Goal: Task Accomplishment & Management: Complete application form

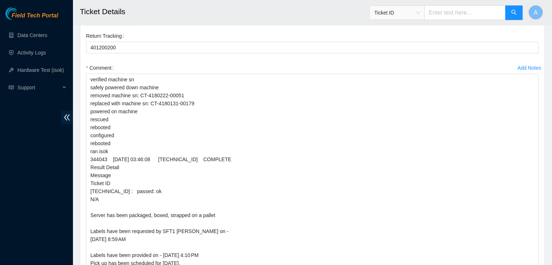
scroll to position [2444, 0]
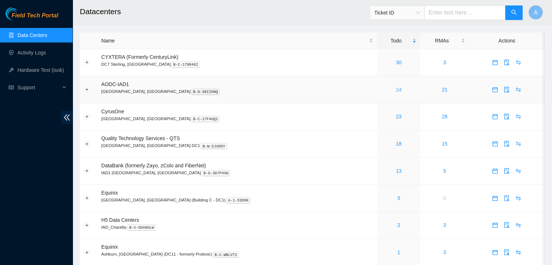
click at [396, 90] on link "24" at bounding box center [399, 90] width 6 height 6
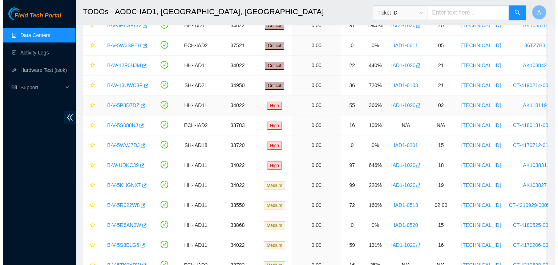
scroll to position [64, 0]
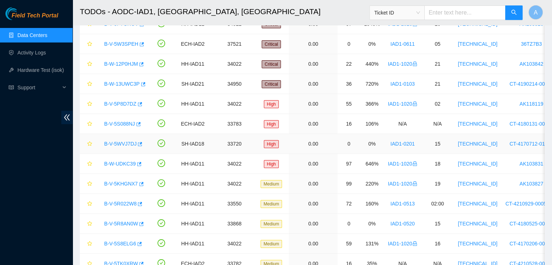
click at [118, 143] on link "B-V-5WVJ7DJ" at bounding box center [120, 144] width 32 height 6
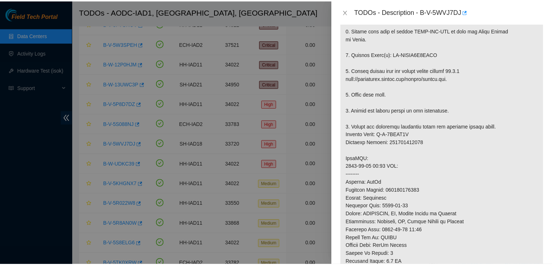
scroll to position [166, 0]
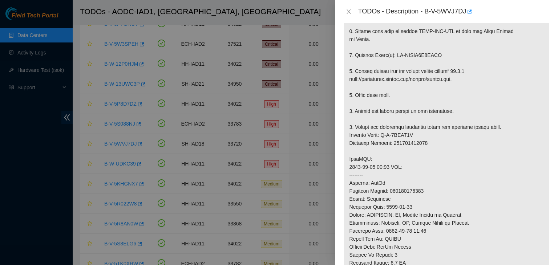
click at [350, 15] on div "TODOs - Description - B-V-5WVJ7DJ" at bounding box center [446, 12] width 206 height 12
click at [351, 13] on icon "close" at bounding box center [349, 12] width 6 height 6
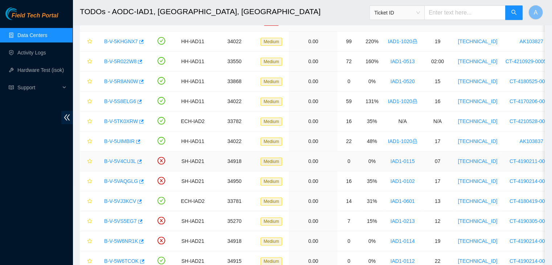
scroll to position [0, 0]
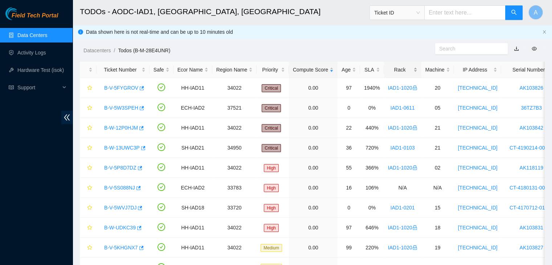
click at [404, 69] on div "Rack" at bounding box center [402, 70] width 29 height 8
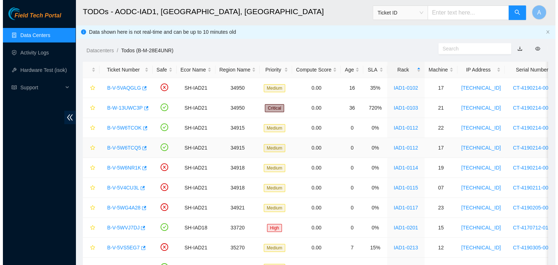
scroll to position [152, 0]
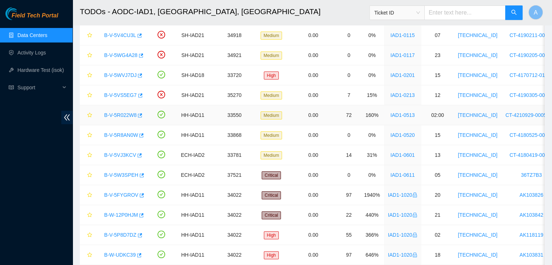
click at [126, 115] on link "B-V-5R022W8" at bounding box center [120, 115] width 32 height 6
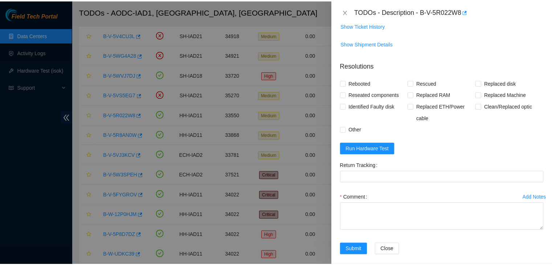
scroll to position [58, 0]
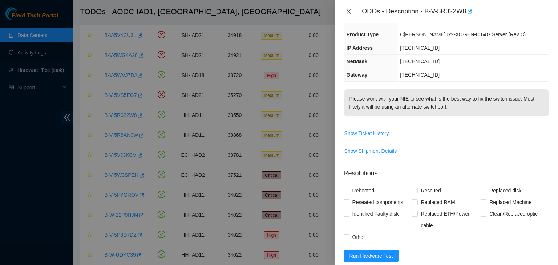
click at [348, 12] on icon "close" at bounding box center [349, 12] width 6 height 6
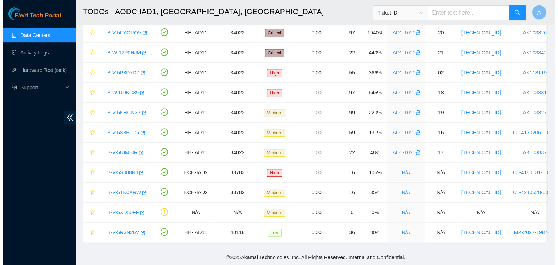
scroll to position [318, 0]
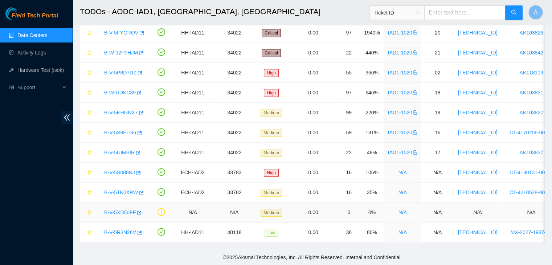
click at [117, 210] on link "B-V-5XD50FF" at bounding box center [120, 213] width 32 height 6
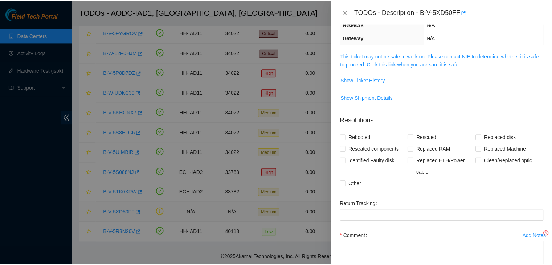
scroll to position [58, 0]
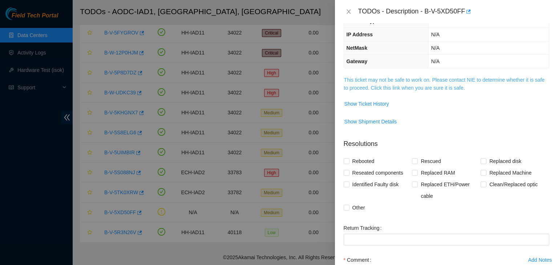
click at [378, 80] on link "This ticket may not be safe to work on. Please contact NIE to determine whether…" at bounding box center [444, 84] width 200 height 14
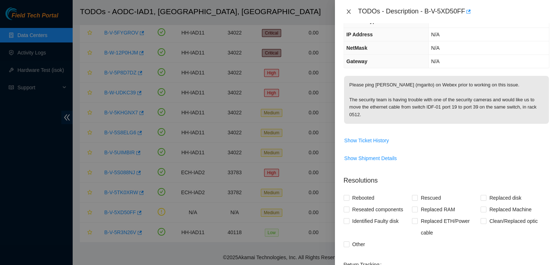
click at [346, 13] on icon "close" at bounding box center [349, 12] width 6 height 6
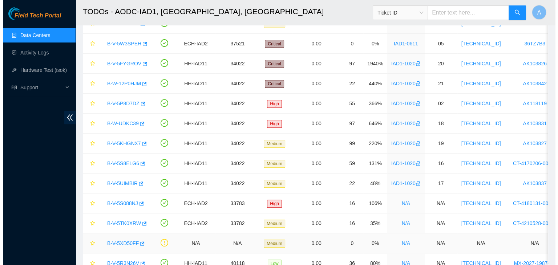
scroll to position [284, 0]
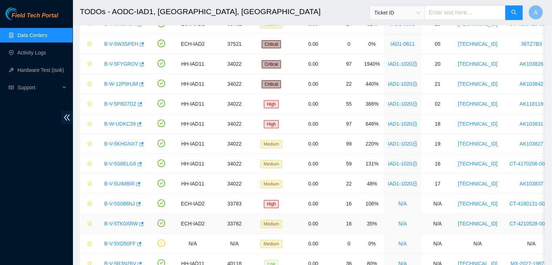
click at [118, 221] on link "B-V-5TK0XRW" at bounding box center [121, 224] width 34 height 6
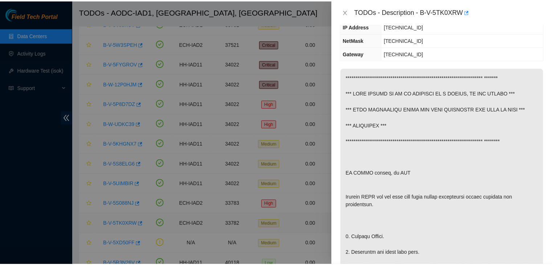
scroll to position [70, 0]
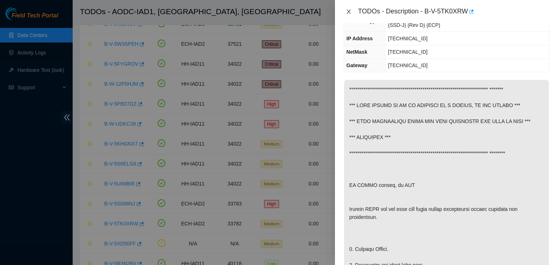
click at [350, 14] on icon "close" at bounding box center [349, 12] width 6 height 6
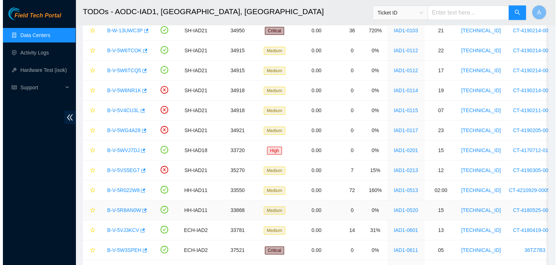
scroll to position [76, 0]
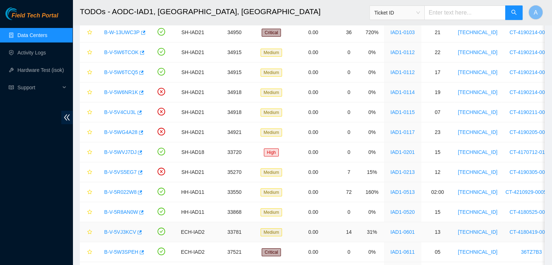
click at [123, 226] on div "B-V-5VJ3KCV" at bounding box center [123, 232] width 45 height 12
click at [123, 229] on link "B-V-5VJ3KCV" at bounding box center [120, 232] width 32 height 6
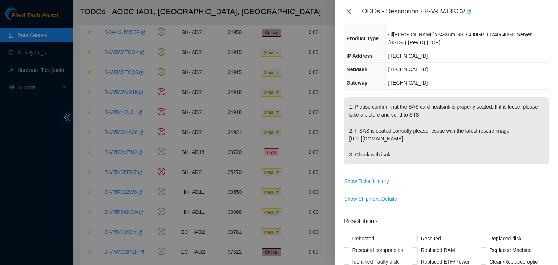
click at [351, 12] on button "Close" at bounding box center [348, 11] width 10 height 7
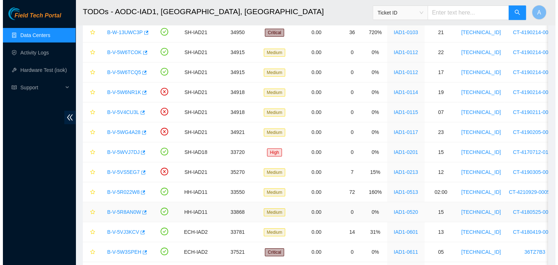
scroll to position [82, 0]
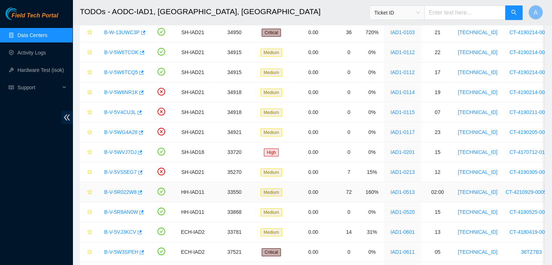
click at [127, 192] on link "B-V-5R022W8" at bounding box center [120, 192] width 32 height 6
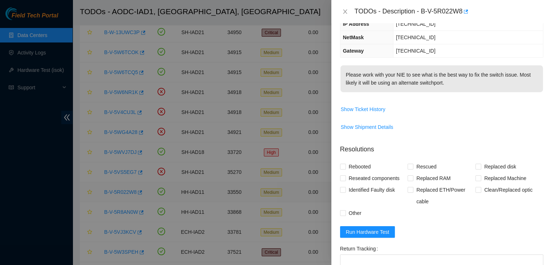
scroll to position [58, 0]
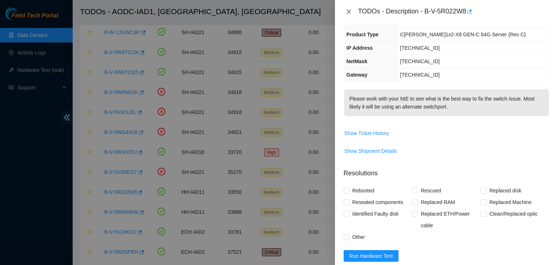
click at [347, 12] on icon "close" at bounding box center [349, 12] width 6 height 6
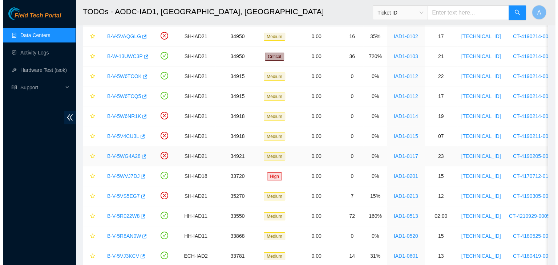
scroll to position [51, 0]
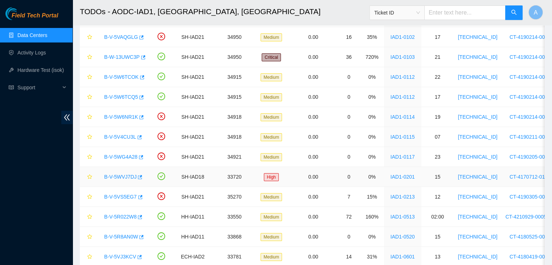
click at [123, 178] on link "B-V-5WVJ7DJ" at bounding box center [120, 177] width 32 height 6
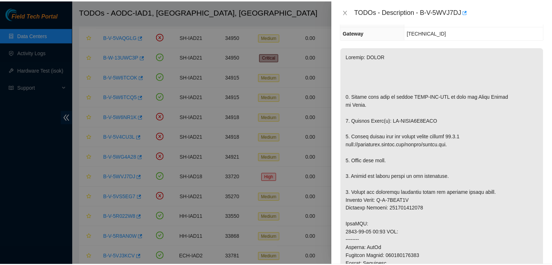
scroll to position [100, 0]
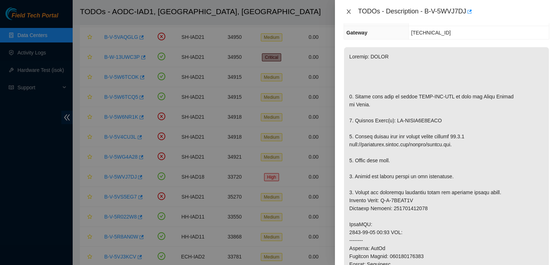
click at [345, 13] on button "Close" at bounding box center [348, 11] width 10 height 7
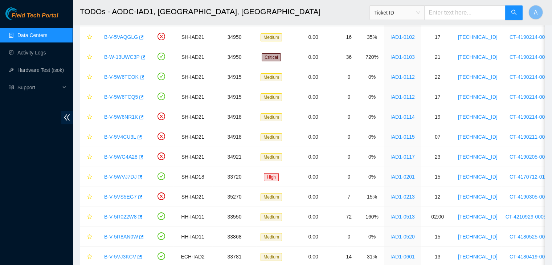
scroll to position [124, 0]
click at [47, 38] on link "Data Centers" at bounding box center [32, 35] width 30 height 6
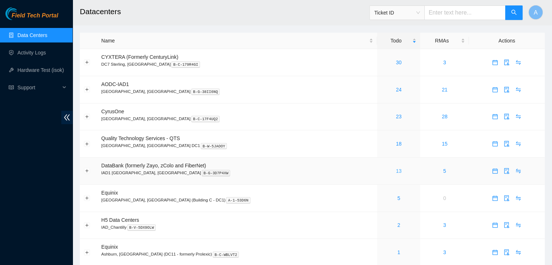
click at [396, 170] on link "13" at bounding box center [399, 171] width 6 height 6
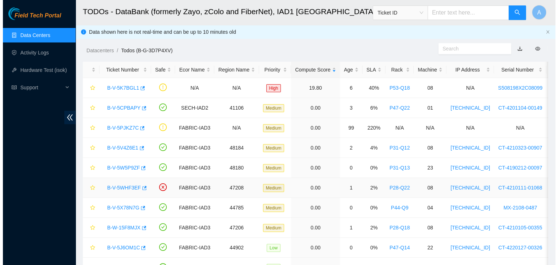
scroll to position [100, 0]
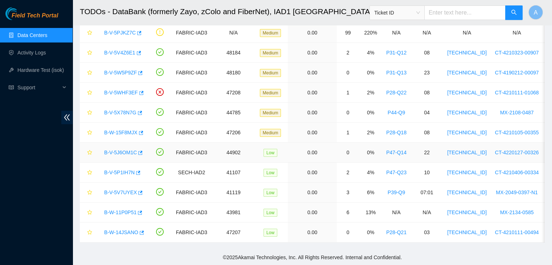
click at [118, 150] on link "B-V-5J6OM1C" at bounding box center [120, 153] width 33 height 6
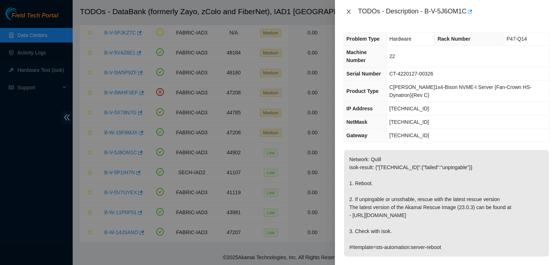
click at [346, 9] on icon "close" at bounding box center [349, 12] width 6 height 6
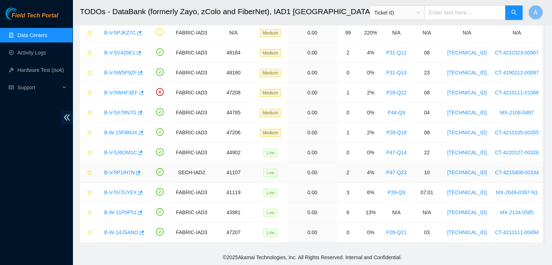
click at [117, 170] on link "B-V-5P1IH7N" at bounding box center [119, 173] width 30 height 6
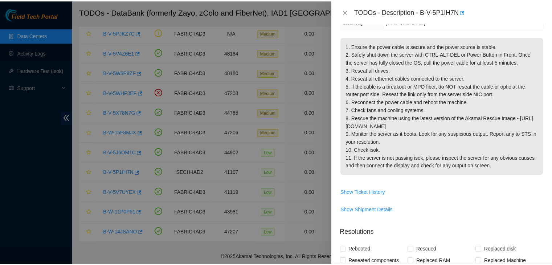
scroll to position [114, 0]
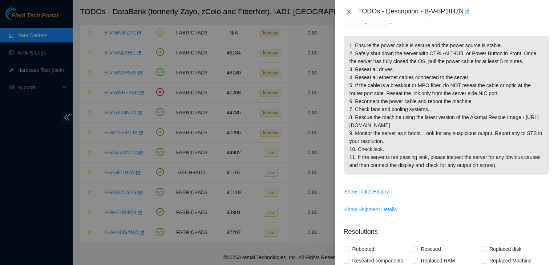
click at [344, 12] on button "Close" at bounding box center [348, 11] width 10 height 7
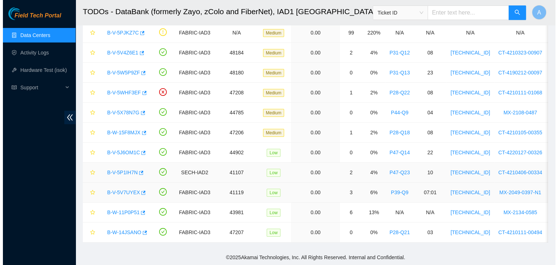
scroll to position [138, 0]
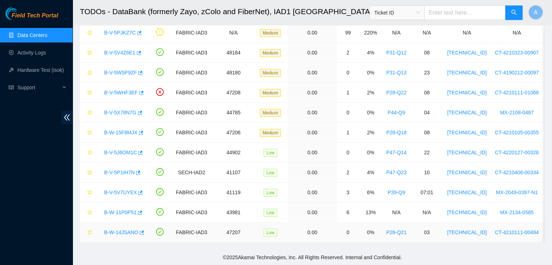
click at [126, 229] on link "B-W-14JSANO" at bounding box center [121, 232] width 34 height 6
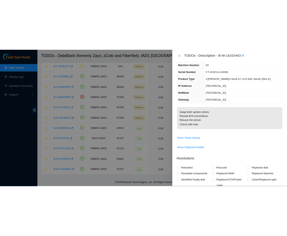
scroll to position [31, 0]
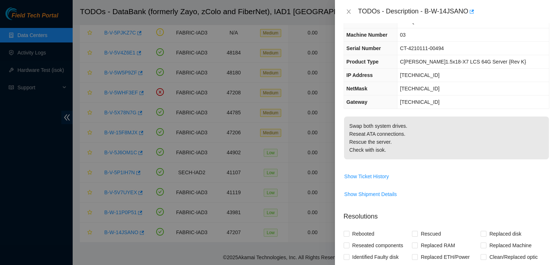
click at [221, 61] on div at bounding box center [279, 132] width 558 height 265
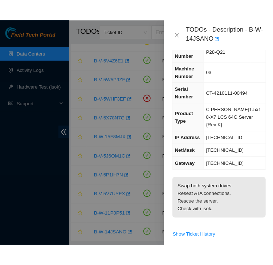
scroll to position [43, 0]
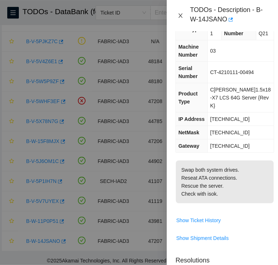
click at [180, 16] on icon "close" at bounding box center [181, 15] width 4 height 4
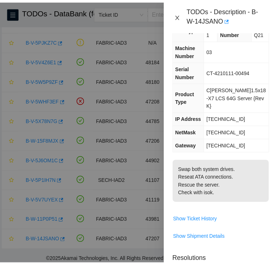
scroll to position [31, 0]
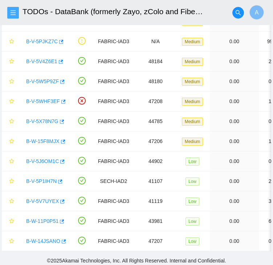
click at [15, 13] on icon "menu" at bounding box center [13, 12] width 5 height 5
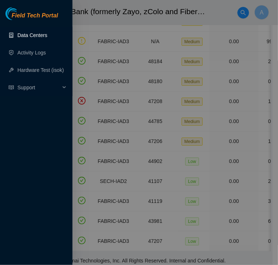
click at [27, 32] on link "Data Centers" at bounding box center [32, 35] width 30 height 6
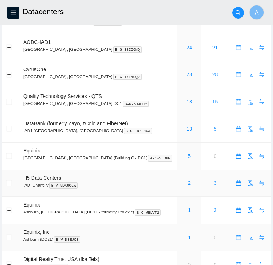
scroll to position [41, 0]
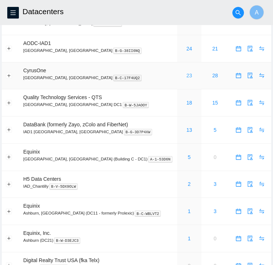
click at [186, 77] on link "23" at bounding box center [189, 76] width 6 height 6
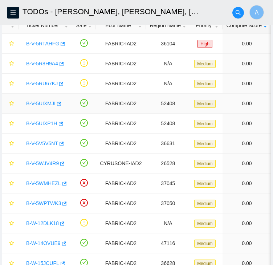
scroll to position [55, 0]
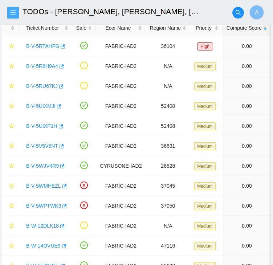
click at [14, 15] on icon "menu" at bounding box center [13, 13] width 6 height 6
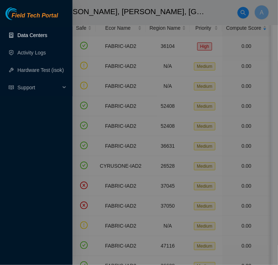
click at [26, 38] on link "Data Centers" at bounding box center [32, 35] width 30 height 6
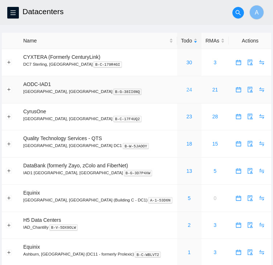
click at [186, 92] on link "24" at bounding box center [189, 90] width 6 height 6
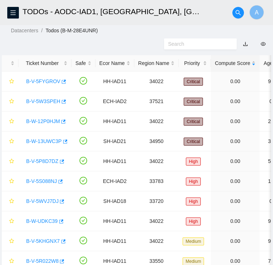
scroll to position [20, 0]
click at [43, 68] on div "Ticket Number" at bounding box center [45, 64] width 45 height 8
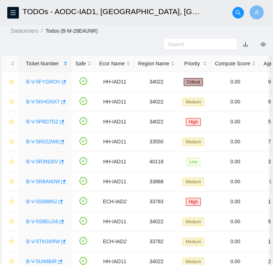
click at [43, 68] on div "Ticket Number" at bounding box center [45, 64] width 45 height 8
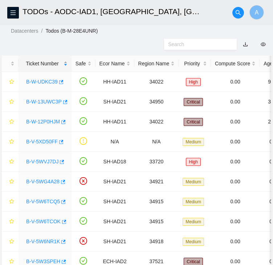
click at [43, 68] on div "Ticket Number" at bounding box center [45, 64] width 45 height 8
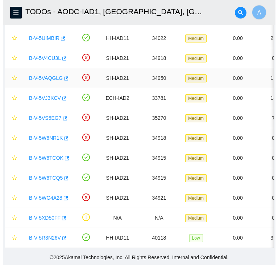
scroll to position [349, 0]
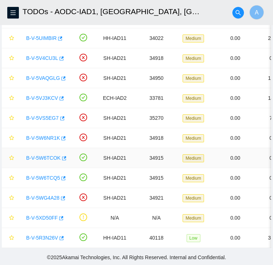
click at [48, 155] on link "B-V-5W6TCOK" at bounding box center [43, 158] width 34 height 6
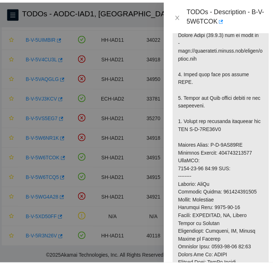
scroll to position [331, 0]
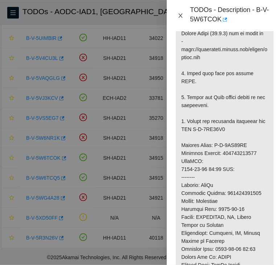
click at [182, 17] on icon "close" at bounding box center [181, 15] width 4 height 4
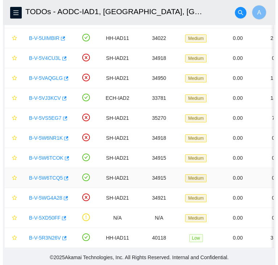
scroll to position [203, 0]
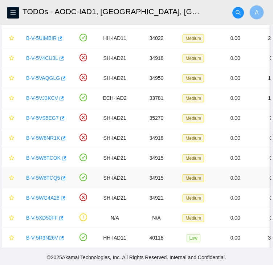
click at [45, 175] on link "B-V-5W6TCQ5" at bounding box center [43, 178] width 34 height 6
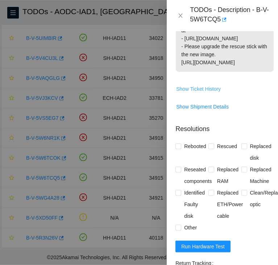
scroll to position [278, 0]
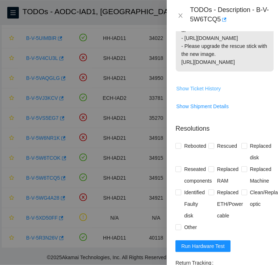
click at [207, 93] on span "Show Ticket History" at bounding box center [198, 89] width 45 height 8
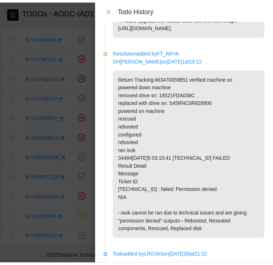
scroll to position [0, 0]
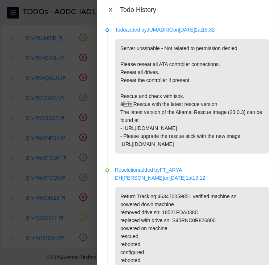
click at [109, 9] on icon "close" at bounding box center [111, 10] width 6 height 6
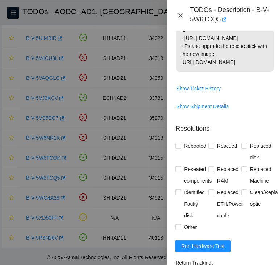
click at [180, 16] on icon "close" at bounding box center [181, 16] width 6 height 6
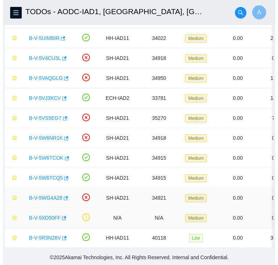
scroll to position [203, 0]
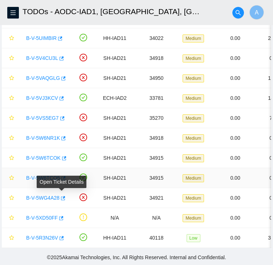
click at [60, 176] on icon "button" at bounding box center [62, 178] width 5 height 5
click at [46, 175] on link "B-V-5W6TCQ5" at bounding box center [43, 178] width 34 height 6
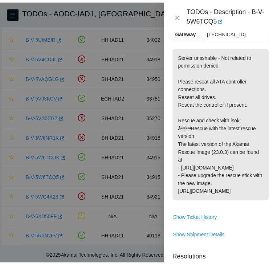
scroll to position [148, 0]
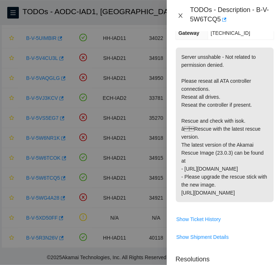
click at [181, 15] on icon "close" at bounding box center [181, 15] width 4 height 4
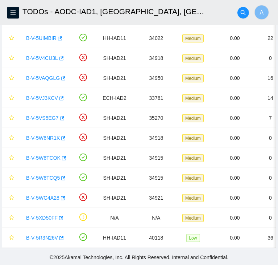
scroll to position [100, 0]
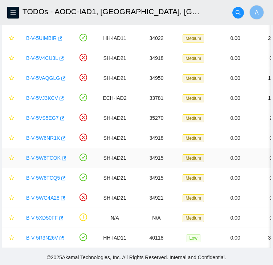
click at [49, 155] on link "B-V-5W6TCOK" at bounding box center [43, 158] width 34 height 6
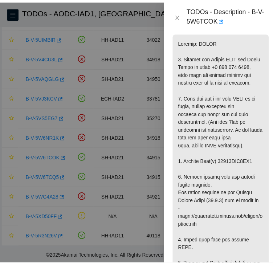
scroll to position [138, 0]
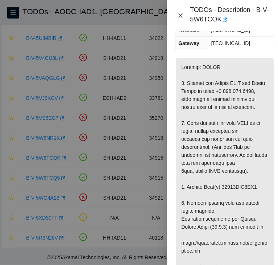
click at [182, 17] on icon "close" at bounding box center [181, 16] width 6 height 6
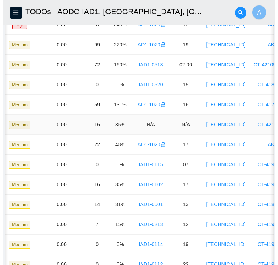
scroll to position [0, 0]
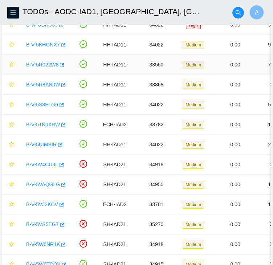
click at [45, 68] on link "B-V-5R022W8" at bounding box center [42, 65] width 32 height 6
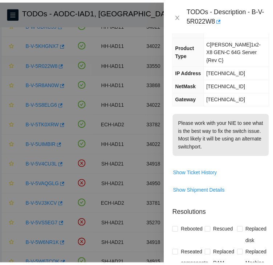
scroll to position [138, 0]
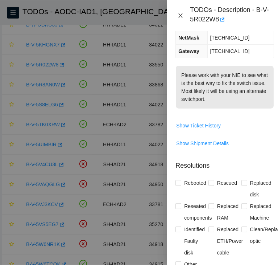
click at [182, 14] on icon "close" at bounding box center [181, 16] width 6 height 6
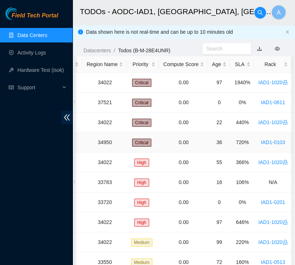
scroll to position [0, 0]
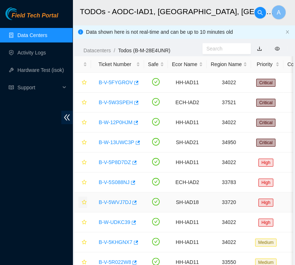
click at [85, 204] on icon "star" at bounding box center [84, 202] width 5 height 5
click at [85, 141] on icon "star" at bounding box center [84, 142] width 5 height 5
click at [122, 139] on link "B-W-13UWC3P" at bounding box center [117, 142] width 36 height 6
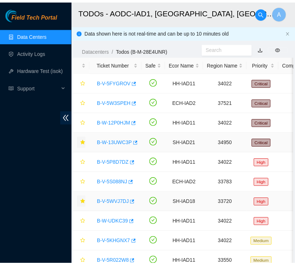
scroll to position [129, 0]
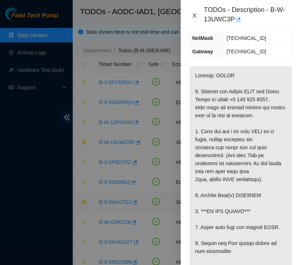
click at [195, 15] on icon "close" at bounding box center [194, 15] width 4 height 4
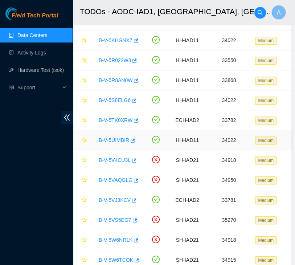
scroll to position [203, 0]
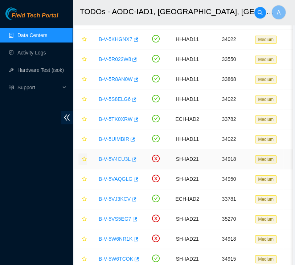
click at [85, 160] on icon "star" at bounding box center [84, 158] width 5 height 5
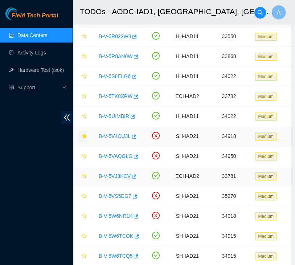
scroll to position [226, 0]
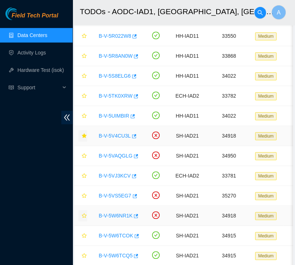
click at [84, 217] on span "star" at bounding box center [84, 216] width 5 height 6
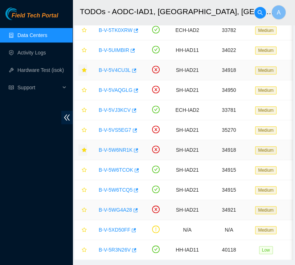
scroll to position [292, 0]
click at [83, 168] on icon "star" at bounding box center [84, 169] width 5 height 5
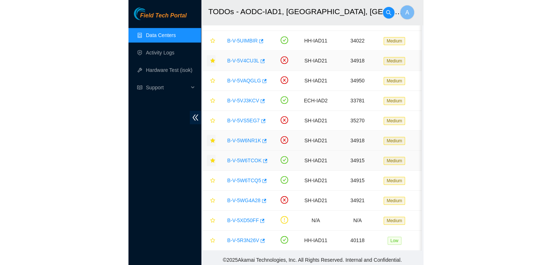
scroll to position [308, 0]
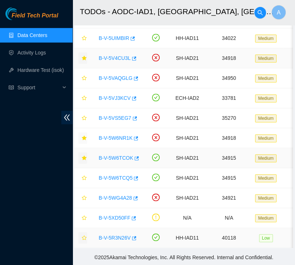
click at [83, 235] on icon "star" at bounding box center [84, 237] width 5 height 5
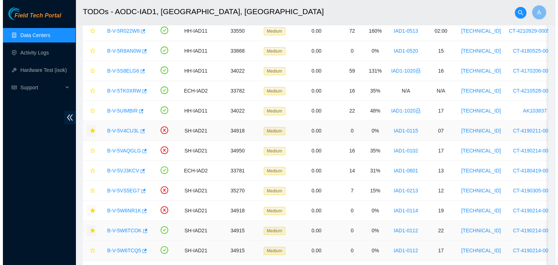
scroll to position [228, 0]
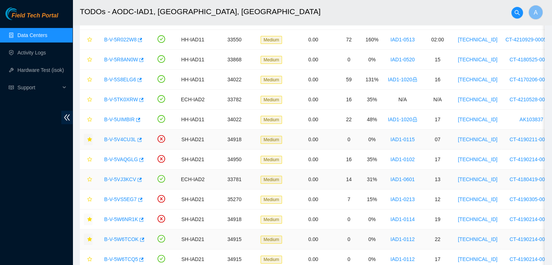
click at [112, 179] on link "B-V-5VJ3KCV" at bounding box center [120, 179] width 32 height 6
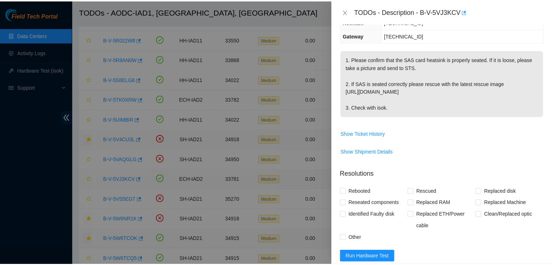
scroll to position [106, 0]
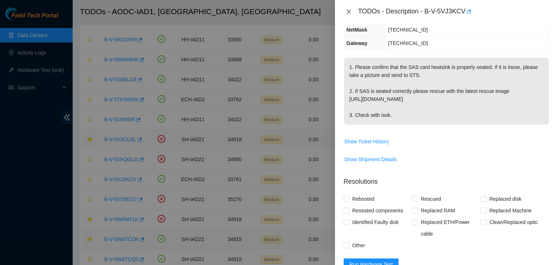
click at [346, 11] on icon "close" at bounding box center [349, 12] width 6 height 6
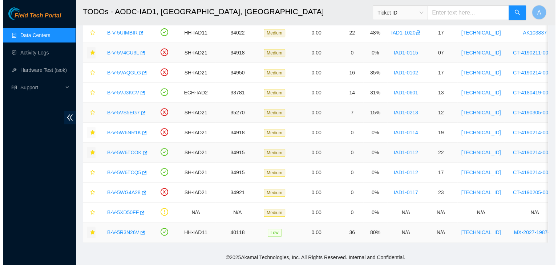
scroll to position [318, 0]
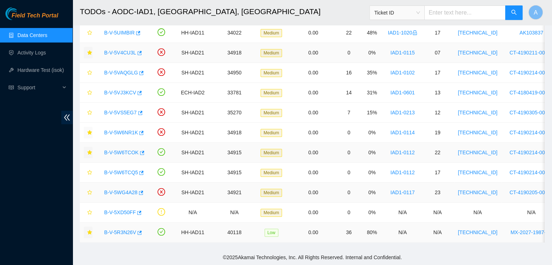
click at [119, 190] on link "B-V-5WG4A28" at bounding box center [120, 193] width 33 height 6
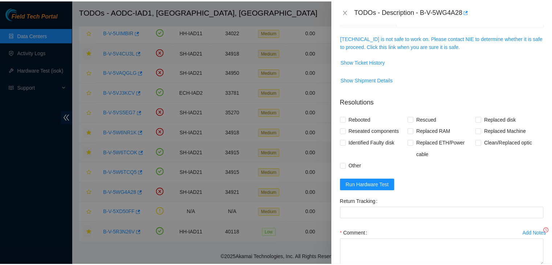
scroll to position [90, 0]
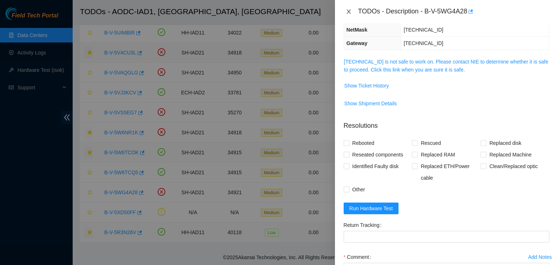
click at [347, 13] on icon "close" at bounding box center [349, 12] width 6 height 6
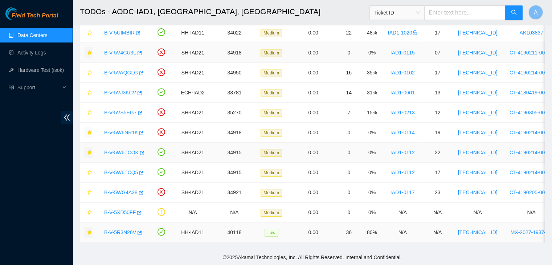
scroll to position [113, 0]
click at [87, 190] on icon "star" at bounding box center [89, 192] width 5 height 5
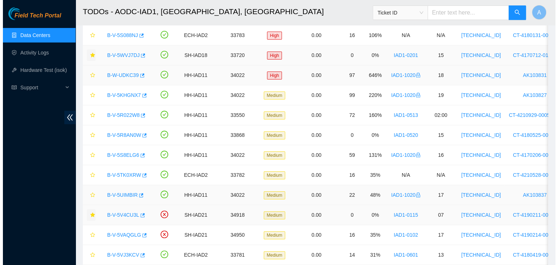
scroll to position [152, 0]
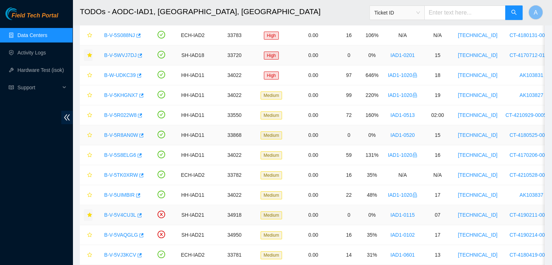
click at [119, 134] on link "B-V-5R8AN0W" at bounding box center [121, 135] width 34 height 6
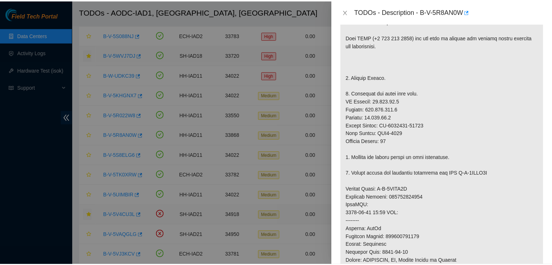
scroll to position [138, 0]
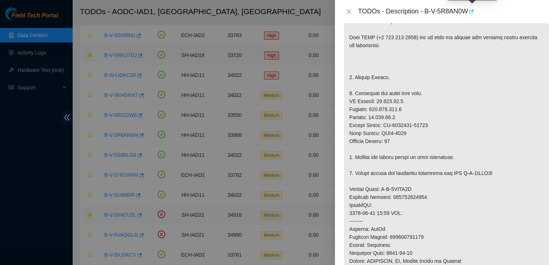
click at [469, 12] on icon "button" at bounding box center [470, 11] width 5 height 5
click at [347, 9] on icon "close" at bounding box center [349, 12] width 6 height 6
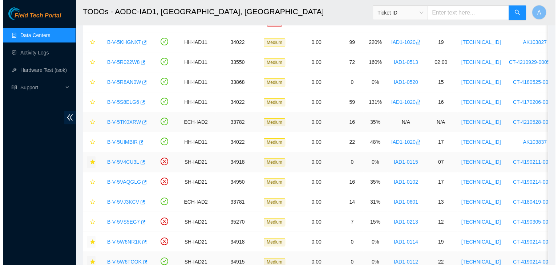
scroll to position [206, 0]
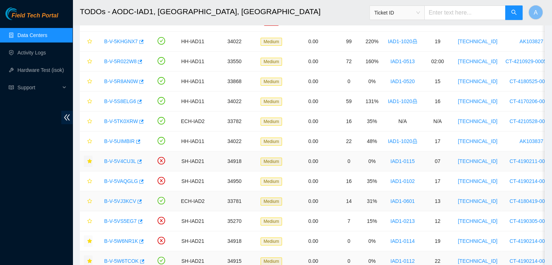
click at [121, 199] on link "B-V-5VJ3KCV" at bounding box center [120, 201] width 32 height 6
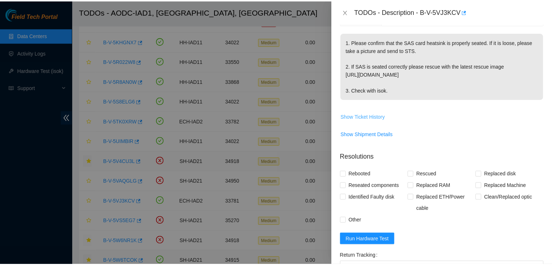
scroll to position [129, 0]
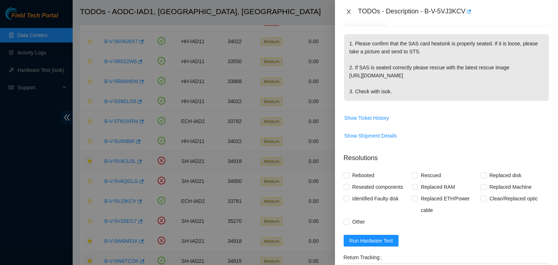
click at [346, 14] on icon "close" at bounding box center [349, 12] width 6 height 6
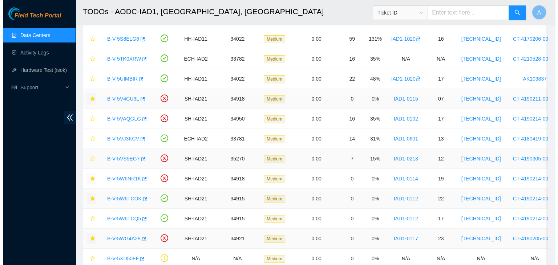
scroll to position [269, 0]
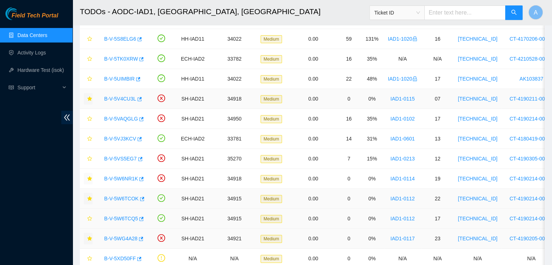
click at [123, 219] on link "B-V-5W6TCQ5" at bounding box center [121, 219] width 34 height 6
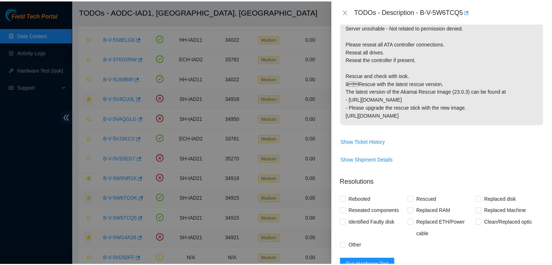
scroll to position [105, 0]
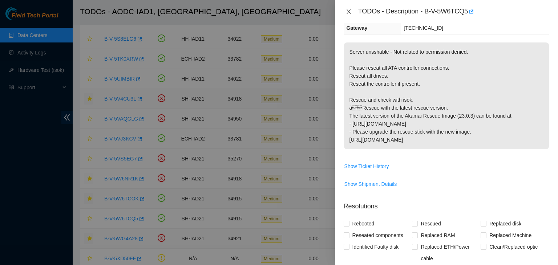
click at [350, 13] on icon "close" at bounding box center [348, 11] width 4 height 4
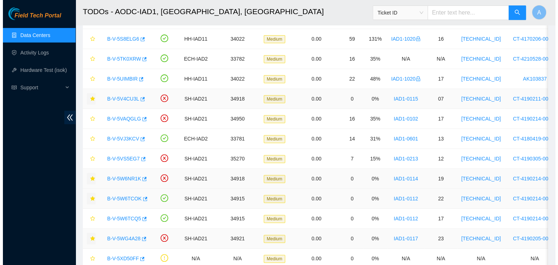
scroll to position [318, 0]
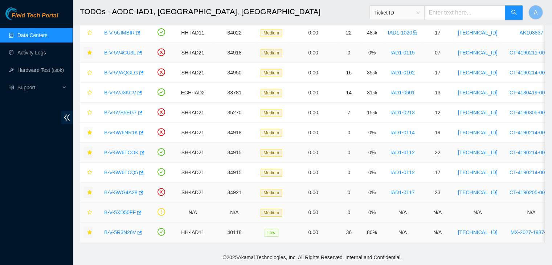
click at [125, 210] on link "B-V-5XD50FF" at bounding box center [120, 213] width 32 height 6
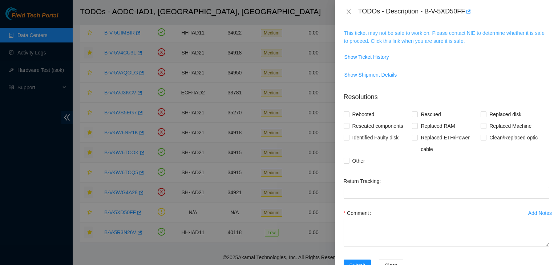
click at [398, 41] on link "This ticket may not be safe to work on. Please contact NIE to determine whether…" at bounding box center [444, 37] width 200 height 14
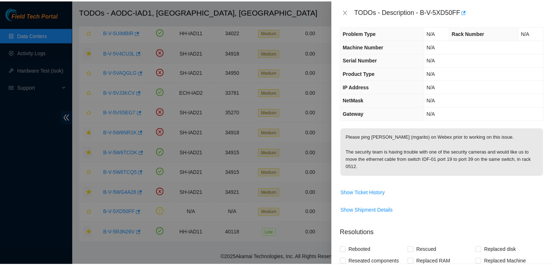
scroll to position [5, 0]
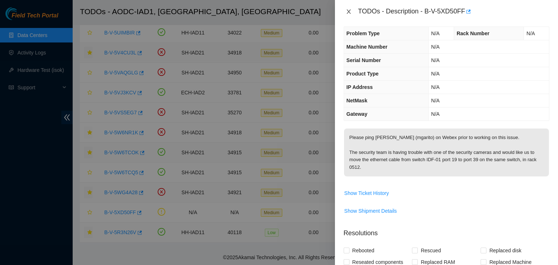
click at [349, 11] on icon "close" at bounding box center [349, 12] width 6 height 6
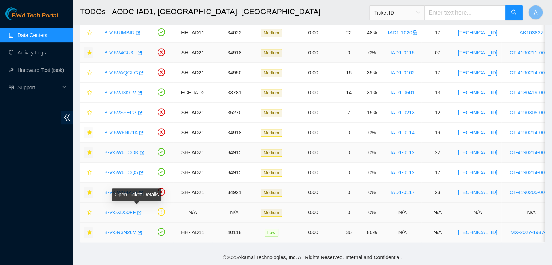
click at [138, 210] on icon "button" at bounding box center [138, 212] width 5 height 5
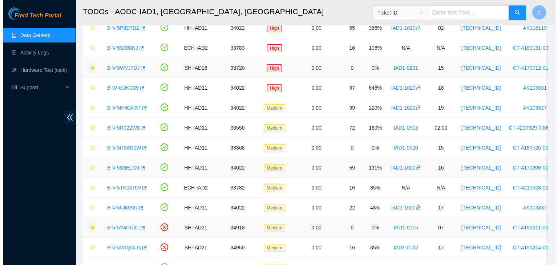
scroll to position [141, 0]
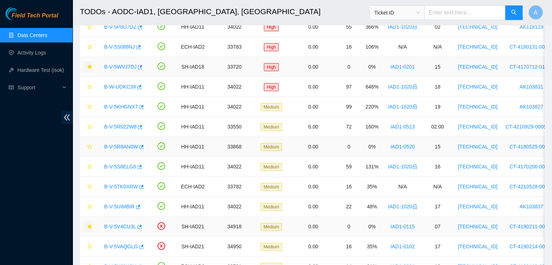
click at [123, 147] on link "B-V-5R8AN0W" at bounding box center [121, 147] width 34 height 6
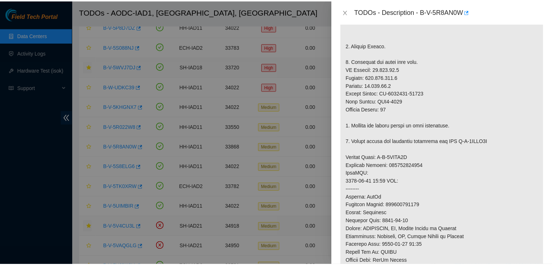
scroll to position [170, 0]
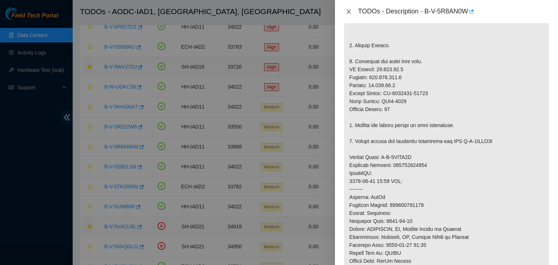
click at [349, 10] on icon "close" at bounding box center [349, 12] width 6 height 6
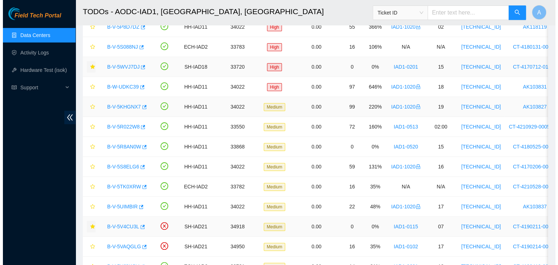
scroll to position [194, 0]
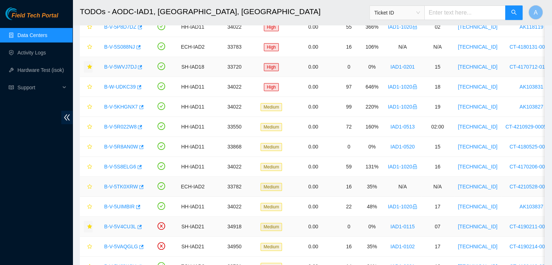
click at [122, 185] on link "B-V-5TK0XRW" at bounding box center [121, 187] width 34 height 6
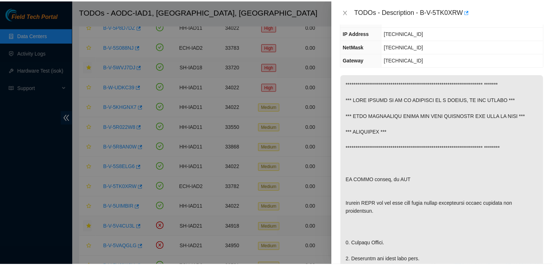
scroll to position [0, 0]
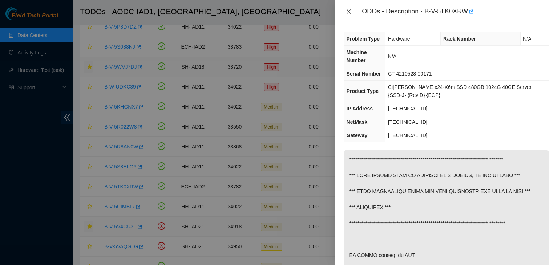
click at [351, 11] on icon "close" at bounding box center [349, 12] width 6 height 6
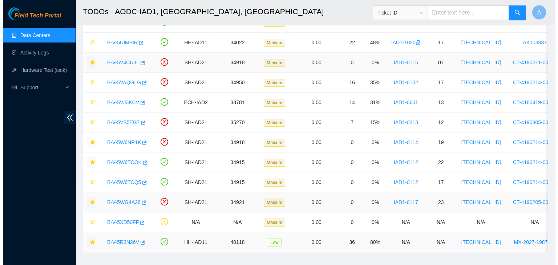
scroll to position [318, 0]
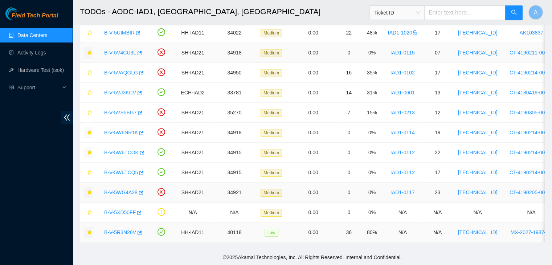
click at [121, 229] on link "B-V-5R3N26V" at bounding box center [120, 232] width 32 height 6
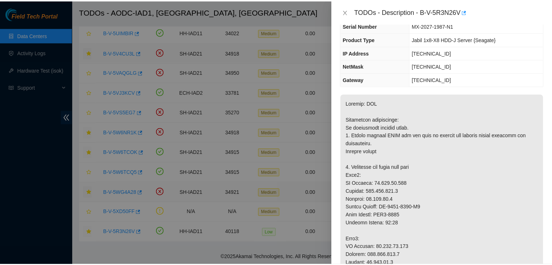
scroll to position [41, 0]
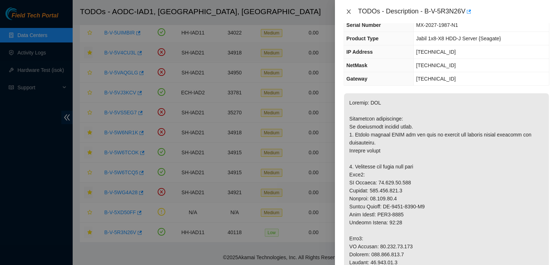
click at [351, 11] on button "Close" at bounding box center [348, 11] width 10 height 7
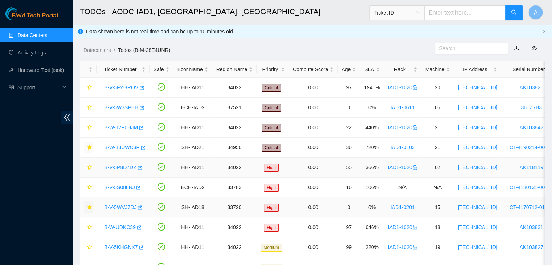
scroll to position [0, 0]
click at [397, 71] on div "Rack" at bounding box center [402, 70] width 29 height 8
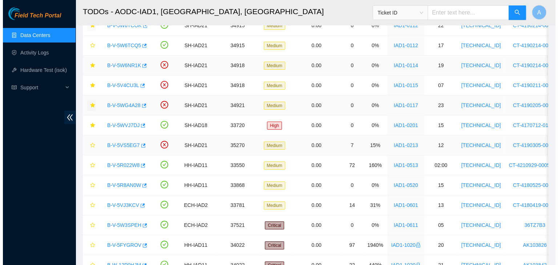
scroll to position [103, 0]
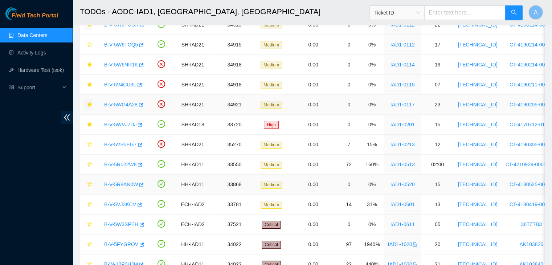
click at [127, 182] on link "B-V-5R8AN0W" at bounding box center [121, 185] width 34 height 6
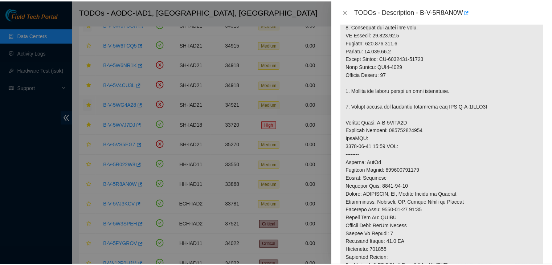
scroll to position [222, 0]
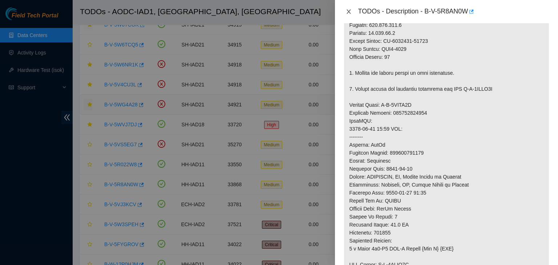
click at [351, 12] on icon "close" at bounding box center [349, 12] width 6 height 6
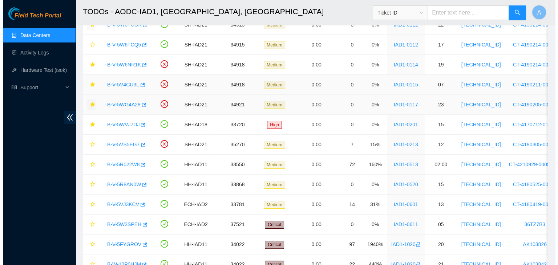
scroll to position [213, 0]
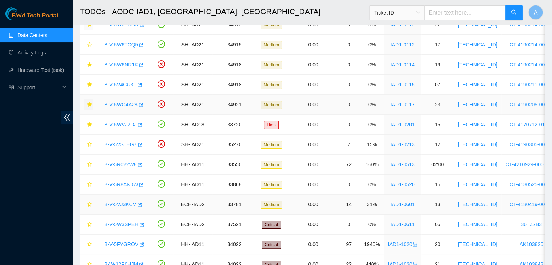
click at [113, 205] on link "B-V-5VJ3KCV" at bounding box center [120, 205] width 32 height 6
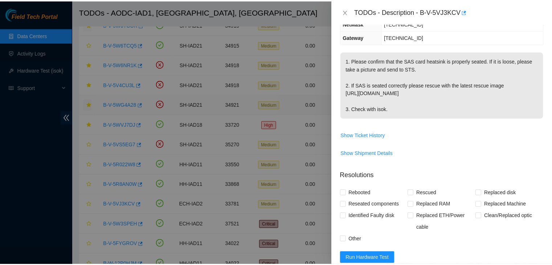
scroll to position [111, 0]
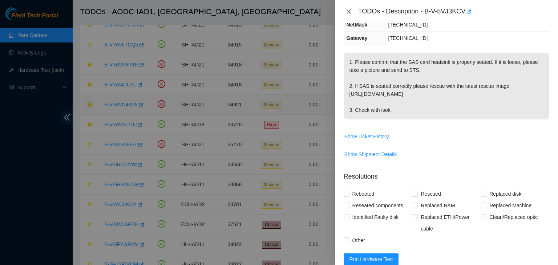
click at [349, 12] on icon "close" at bounding box center [348, 11] width 4 height 4
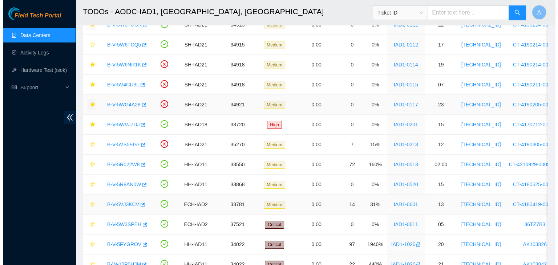
scroll to position [119, 0]
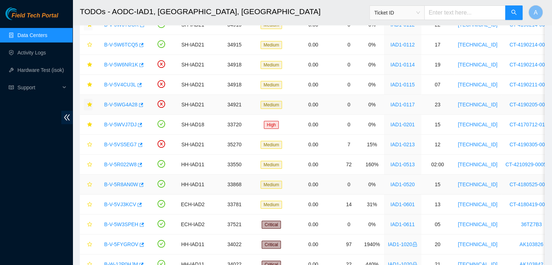
click at [115, 183] on link "B-V-5R8AN0W" at bounding box center [121, 185] width 34 height 6
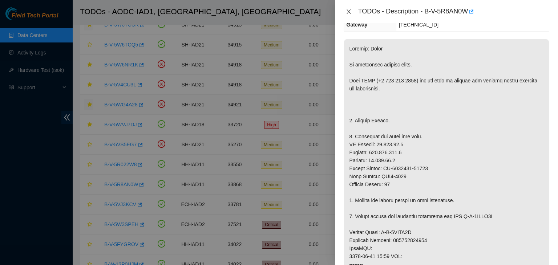
click at [350, 15] on button "Close" at bounding box center [348, 11] width 10 height 7
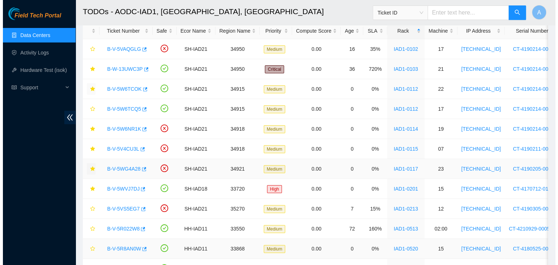
scroll to position [38, 0]
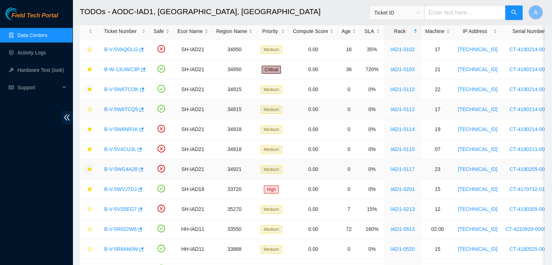
click at [125, 110] on link "B-V-5W6TCQ5" at bounding box center [121, 109] width 34 height 6
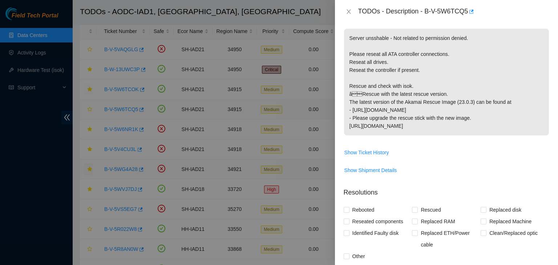
scroll to position [95, 0]
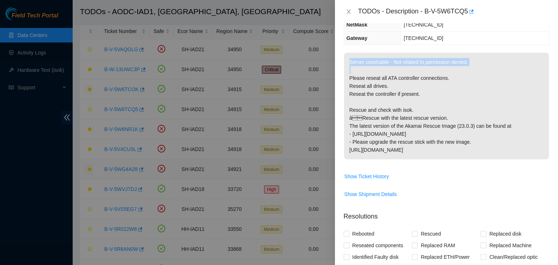
drag, startPoint x: 469, startPoint y: 64, endPoint x: 347, endPoint y: 64, distance: 122.0
click at [347, 64] on p "Server unsshable - Not related to permission denied. Please reseat all ATA cont…" at bounding box center [446, 106] width 205 height 107
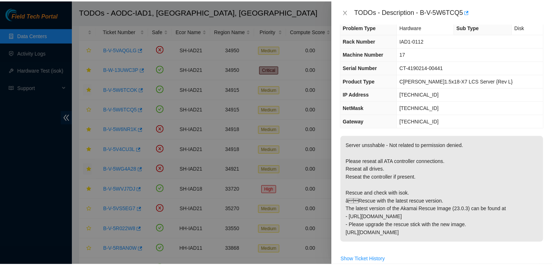
scroll to position [3, 0]
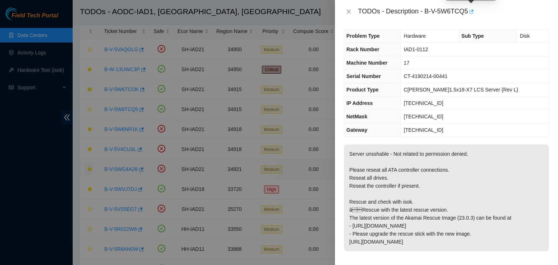
click at [471, 13] on icon "button" at bounding box center [470, 11] width 5 height 5
click at [346, 11] on icon "close" at bounding box center [349, 12] width 6 height 6
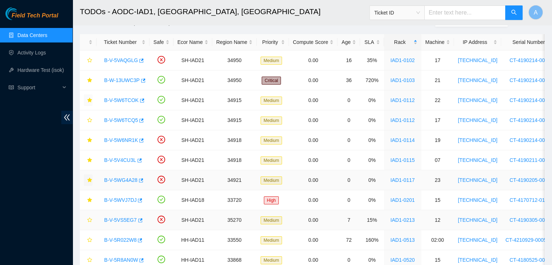
scroll to position [20, 0]
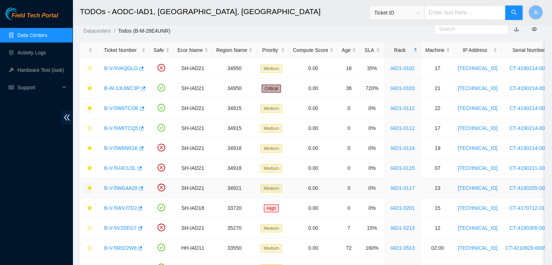
click at [27, 146] on div "Field Tech Portal Data Centers Activity Logs Hardware Test (isok) Support" at bounding box center [36, 136] width 73 height 258
click at [138, 70] on icon "button" at bounding box center [140, 68] width 5 height 5
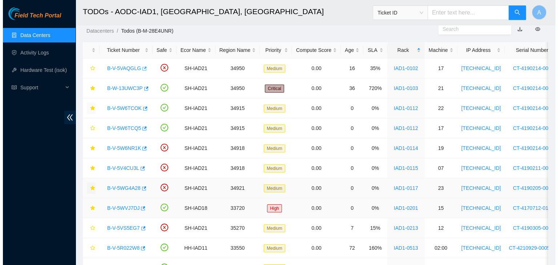
scroll to position [89, 0]
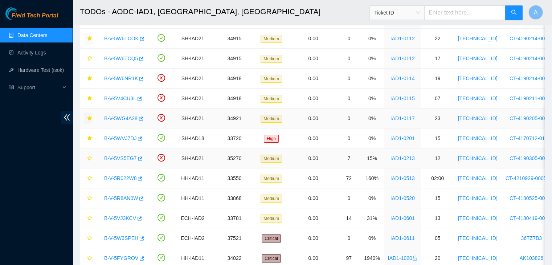
click at [130, 158] on link "B-V-5VS5EG7" at bounding box center [120, 158] width 33 height 6
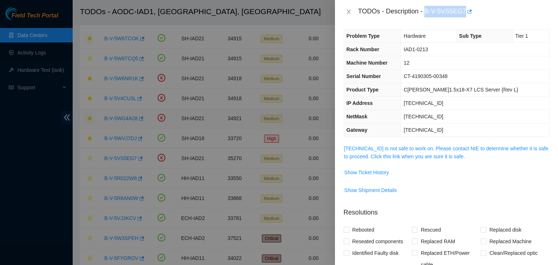
drag, startPoint x: 426, startPoint y: 11, endPoint x: 463, endPoint y: 9, distance: 36.7
click at [463, 9] on div "TODOs - Description - B-V-5VS5EG7" at bounding box center [453, 12] width 191 height 12
copy div "B-V-5VS5EG7"
click at [418, 117] on td "[TECHNICAL_ID]" at bounding box center [475, 116] width 148 height 13
click at [36, 131] on div at bounding box center [279, 132] width 558 height 265
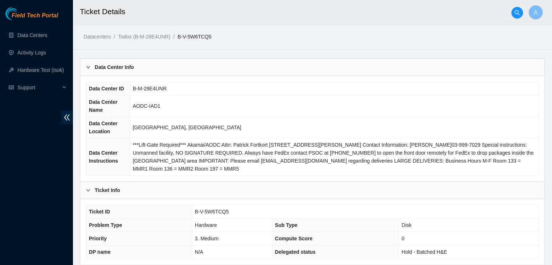
scroll to position [225, 0]
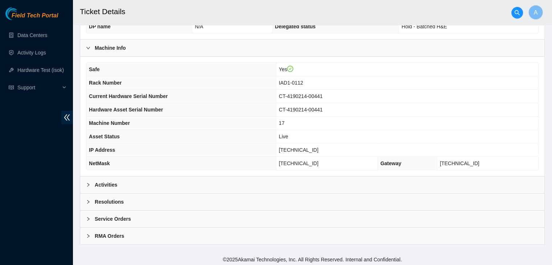
click at [150, 188] on div "Activities" at bounding box center [312, 184] width 464 height 17
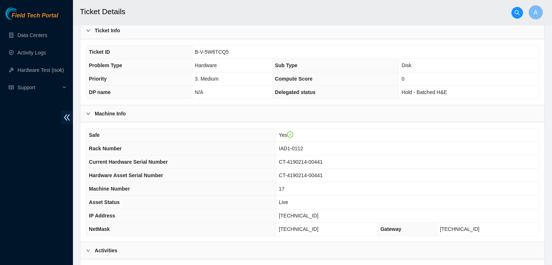
scroll to position [322, 0]
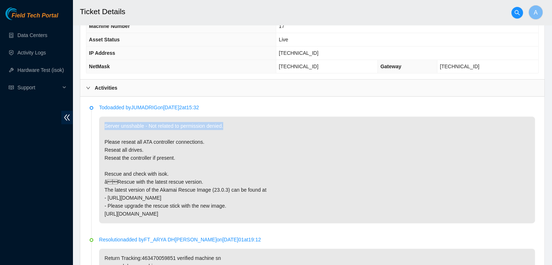
drag, startPoint x: 225, startPoint y: 124, endPoint x: 96, endPoint y: 122, distance: 129.6
click at [96, 122] on li "Todo added by JUMADRIG on 2025-10-02 at 15:32 Server unsshable - Not related to…" at bounding box center [313, 172] width 446 height 132
drag, startPoint x: 187, startPoint y: 159, endPoint x: 190, endPoint y: 147, distance: 11.8
click at [190, 147] on p "Server unsshable - Not related to permission denied. Please reseat all ATA cont…" at bounding box center [317, 170] width 436 height 107
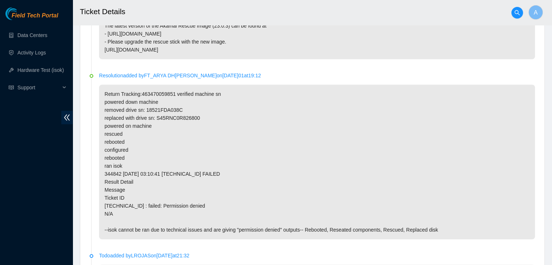
click at [190, 147] on p "Return Tracking:463470059851 verified machine sn powered down machine removed d…" at bounding box center [317, 162] width 436 height 155
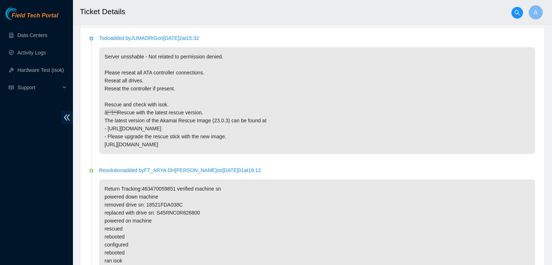
scroll to position [0, 0]
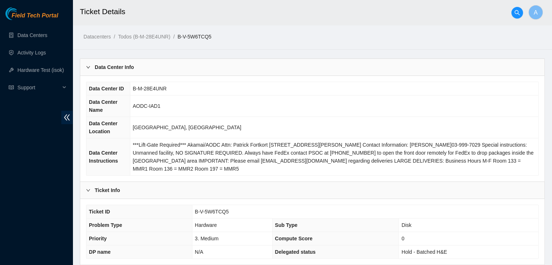
click at [58, 189] on div "Field Tech Portal Data Centers Activity Logs Hardware Test (isok) Support" at bounding box center [36, 136] width 73 height 258
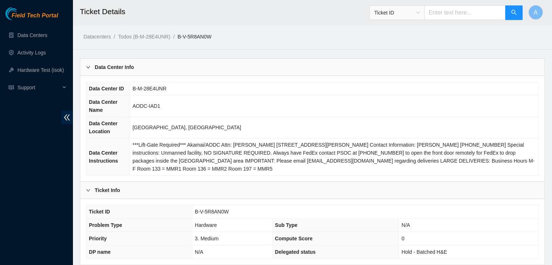
scroll to position [225, 0]
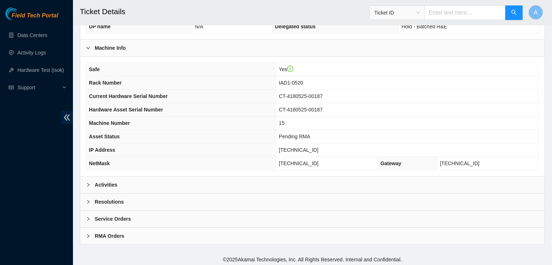
click at [198, 176] on div "Activities" at bounding box center [312, 184] width 464 height 17
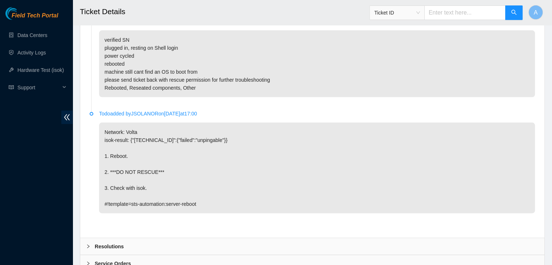
scroll to position [1489, 0]
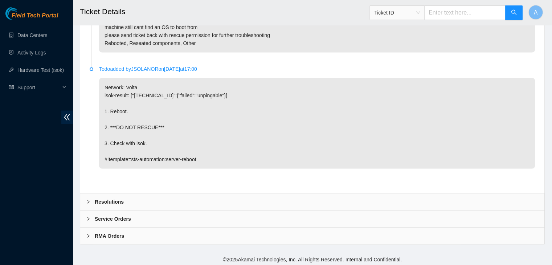
click at [236, 195] on div "Resolutions" at bounding box center [312, 202] width 464 height 17
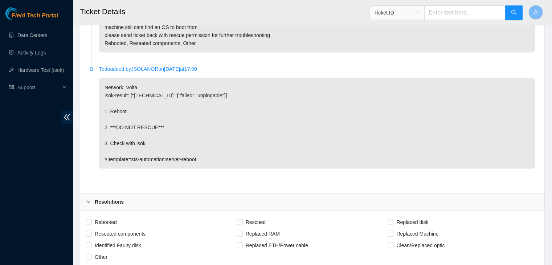
scroll to position [1554, 0]
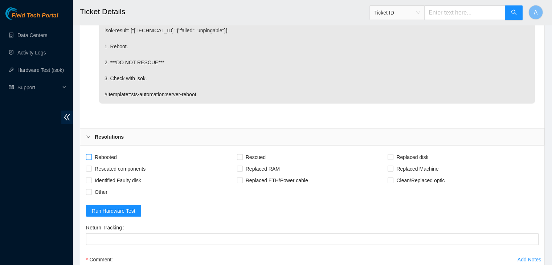
click at [119, 153] on span "Rebooted" at bounding box center [106, 157] width 28 height 12
click at [91, 154] on input "Rebooted" at bounding box center [88, 156] width 5 height 5
checkbox input "true"
click at [122, 163] on span "Reseated components" at bounding box center [120, 169] width 57 height 12
click at [91, 166] on input "Reseated components" at bounding box center [88, 168] width 5 height 5
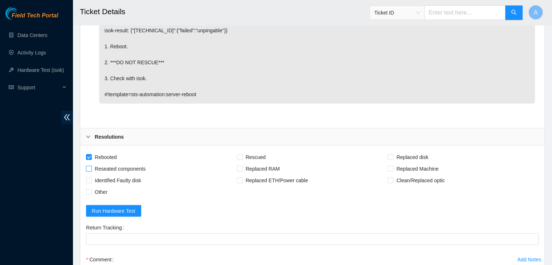
checkbox input "true"
click at [254, 159] on span "Rescued" at bounding box center [256, 157] width 26 height 12
click at [242, 159] on input "Rescued" at bounding box center [239, 156] width 5 height 5
checkbox input "true"
click at [400, 163] on span "Replaced Machine" at bounding box center [418, 169] width 48 height 12
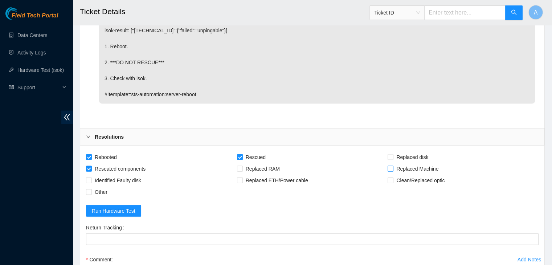
click at [393, 166] on input "Replaced Machine" at bounding box center [390, 168] width 5 height 5
checkbox input "true"
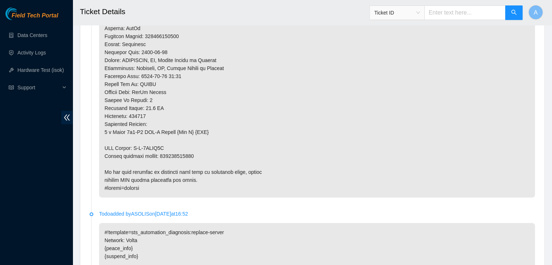
scroll to position [635, 0]
click at [167, 155] on p at bounding box center [317, 1] width 436 height 394
copy p "417328429188"
click at [167, 155] on p at bounding box center [317, 1] width 436 height 394
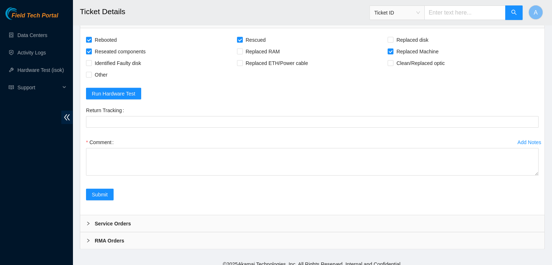
scroll to position [1671, 0]
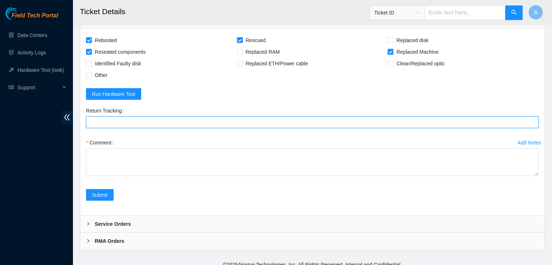
click at [257, 117] on Tracking "Return Tracking" at bounding box center [312, 123] width 453 height 12
paste Tracking "417328429188"
drag, startPoint x: 536, startPoint y: 169, endPoint x: 542, endPoint y: 259, distance: 89.9
click at [542, 215] on div "Rebooted Rescued Replaced disk Reseated components Replaced RAM Replaced Machin…" at bounding box center [312, 122] width 464 height 187
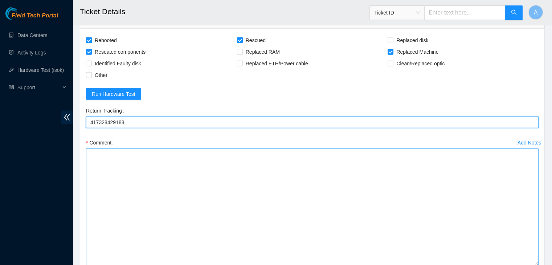
type Tracking "417328429188"
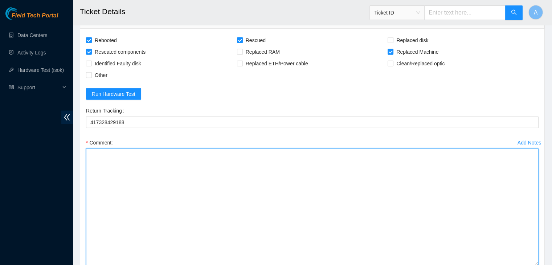
click at [472, 189] on textarea "Comment" at bounding box center [312, 207] width 453 height 117
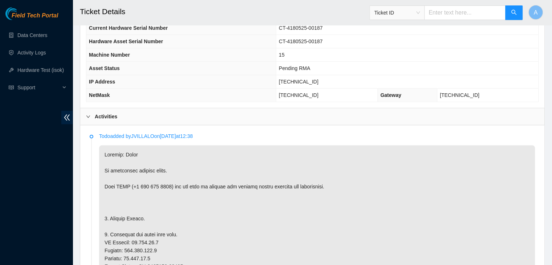
scroll to position [271, 0]
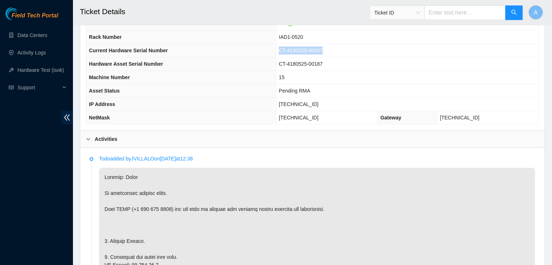
drag, startPoint x: 347, startPoint y: 50, endPoint x: 304, endPoint y: 50, distance: 43.6
click at [304, 50] on td "CT-4180525-00187" at bounding box center [407, 50] width 262 height 13
copy span "CT-4180525-00187"
click at [304, 50] on span "CT-4180525-00187" at bounding box center [301, 51] width 44 height 6
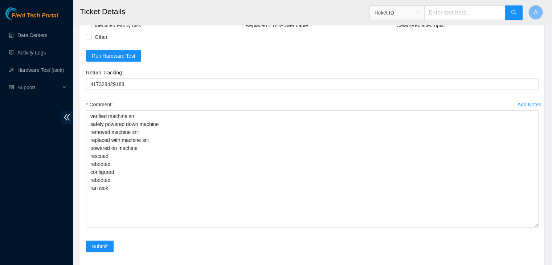
scroll to position [1708, 0]
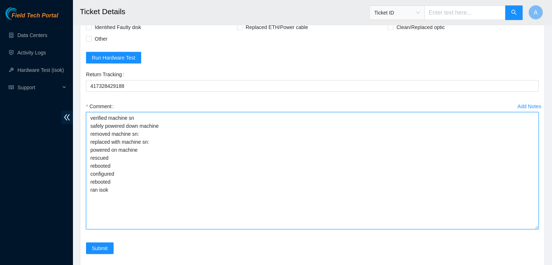
click at [281, 134] on textarea "verified machine sn safely powered down machine removed machine sn: replaced wi…" at bounding box center [312, 170] width 453 height 117
paste textarea "CT-4180525-00187"
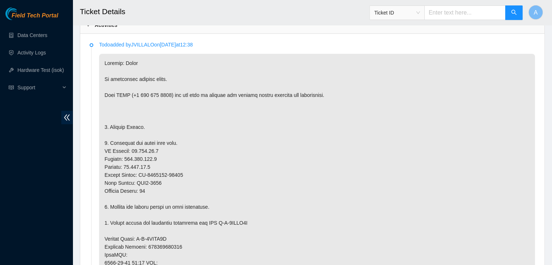
scroll to position [388, 0]
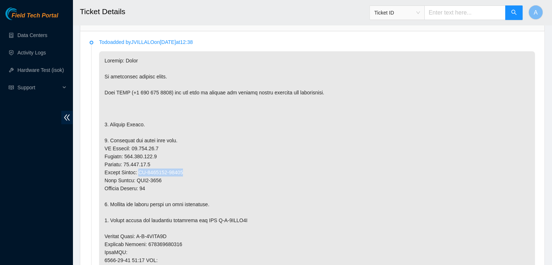
drag, startPoint x: 176, startPoint y: 171, endPoint x: 139, endPoint y: 173, distance: 37.4
click at [139, 173] on p at bounding box center [317, 248] width 436 height 394
copy p "CT-4180713-00158"
click at [139, 173] on p at bounding box center [317, 248] width 436 height 394
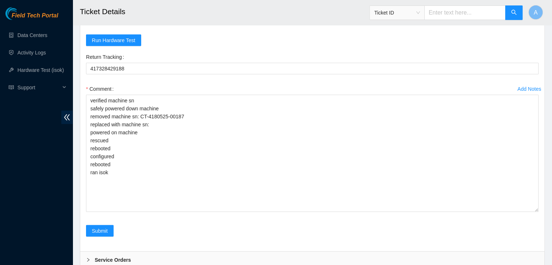
scroll to position [1725, 0]
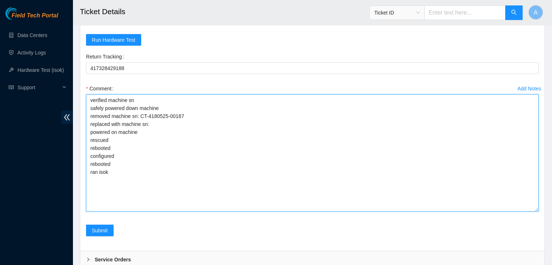
click at [197, 141] on textarea "verified machine sn safely powered down machine removed machine sn: CT-4180525-…" at bounding box center [312, 152] width 453 height 117
paste textarea "CT-4180713-00158"
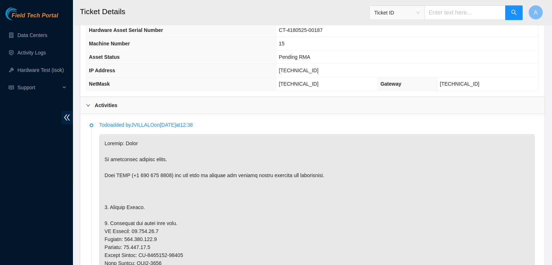
scroll to position [305, 0]
click at [314, 68] on span "[TECHNICAL_ID]" at bounding box center [299, 71] width 40 height 6
click at [314, 68] on span "23.211.12.8" at bounding box center [299, 71] width 40 height 6
copy span "23.211.12.8"
click at [314, 68] on span "23.211.12.8" at bounding box center [299, 71] width 40 height 6
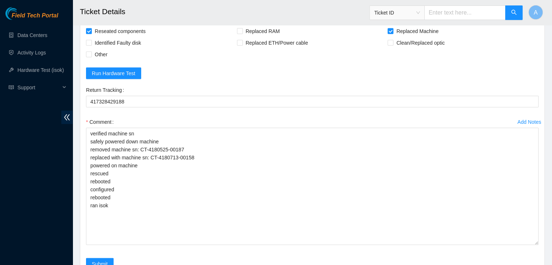
scroll to position [1766, 0]
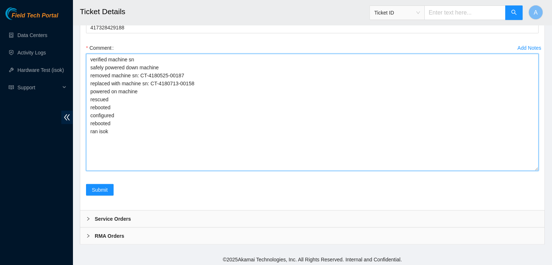
click at [185, 155] on textarea "verified machine sn safely powered down machine removed machine sn: CT-4180525-…" at bounding box center [312, 112] width 453 height 117
paste textarea "345860 03-10-2025 09:29:36 23.211.12.8 COMPLETE Result Detail Message Ticket ID…"
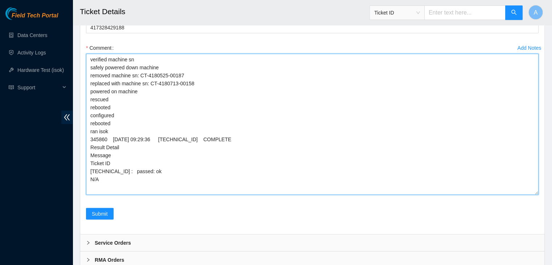
scroll to position [0, 0]
drag, startPoint x: 535, startPoint y: 167, endPoint x: 538, endPoint y: 231, distance: 64.7
click at [538, 195] on textarea "verified machine sn safely powered down machine removed machine sn: CT-4180525-…" at bounding box center [312, 124] width 453 height 141
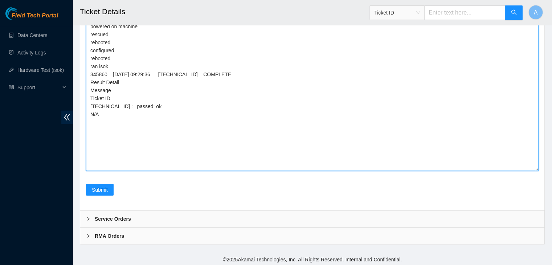
scroll to position [1829, 0]
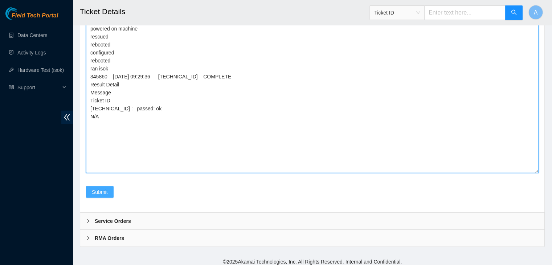
type textarea "verified machine sn safely powered down machine removed machine sn: CT-4180525-…"
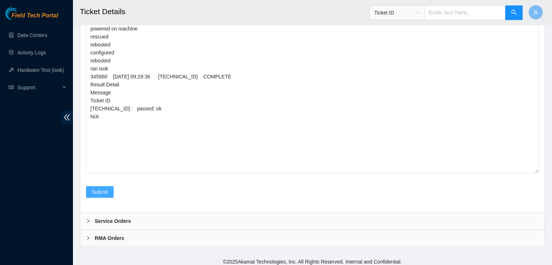
click at [104, 195] on button "Submit" at bounding box center [100, 192] width 28 height 12
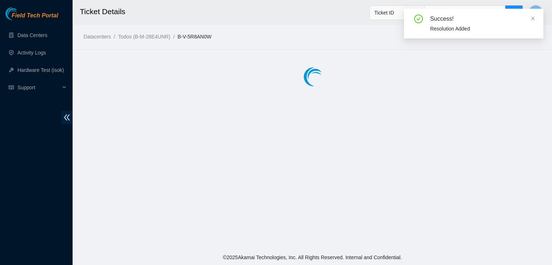
scroll to position [0, 0]
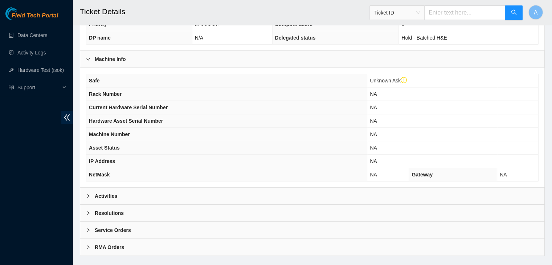
scroll to position [228, 0]
click at [239, 198] on div "Activities" at bounding box center [312, 196] width 464 height 17
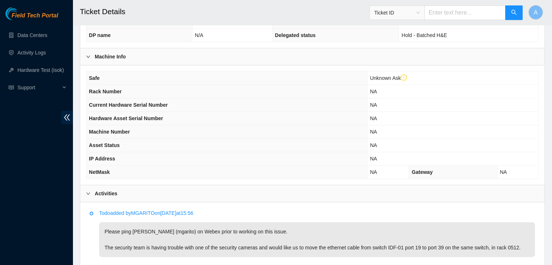
scroll to position [319, 0]
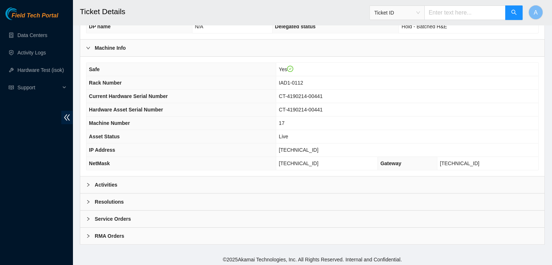
scroll to position [225, 0]
click at [135, 177] on div "Activities" at bounding box center [312, 185] width 464 height 17
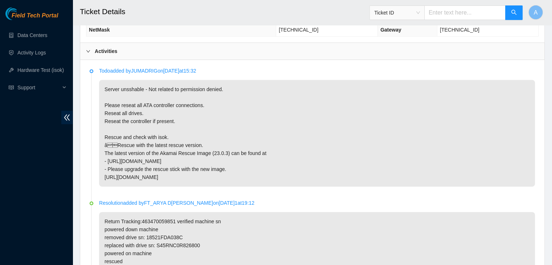
scroll to position [358, 0]
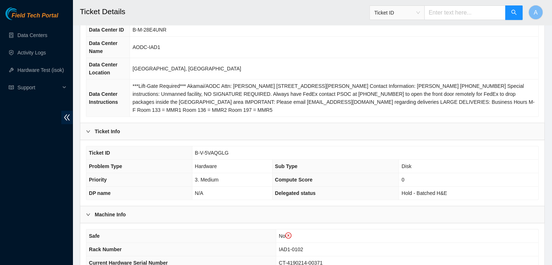
scroll to position [75, 0]
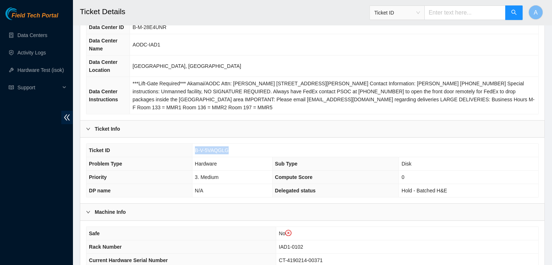
drag, startPoint x: 226, startPoint y: 150, endPoint x: 195, endPoint y: 150, distance: 31.6
click at [195, 150] on span "B-V-5VAQGLG" at bounding box center [212, 150] width 34 height 6
copy span "B-V-5VAQGLG"
click at [59, 175] on div "Field Tech Portal Data Centers Activity Logs Hardware Test (isok) Support" at bounding box center [36, 136] width 73 height 258
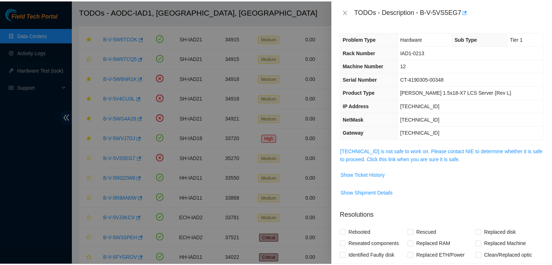
scroll to position [3, 0]
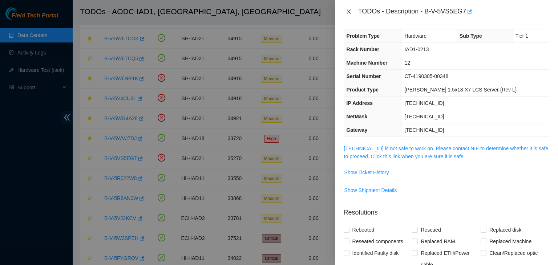
click at [347, 11] on icon "close" at bounding box center [349, 12] width 6 height 6
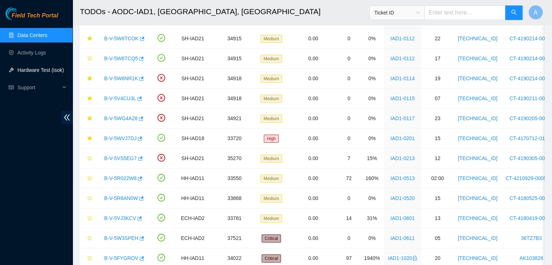
click at [43, 73] on link "Hardware Test (isok)" at bounding box center [40, 70] width 46 height 6
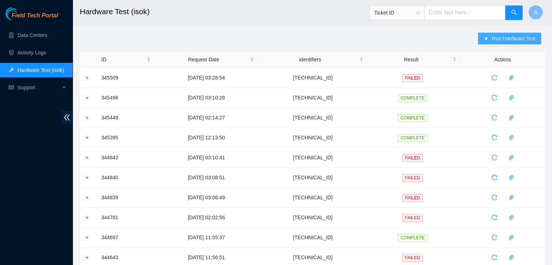
click at [485, 43] on button "Run Hardware Test" at bounding box center [509, 39] width 63 height 12
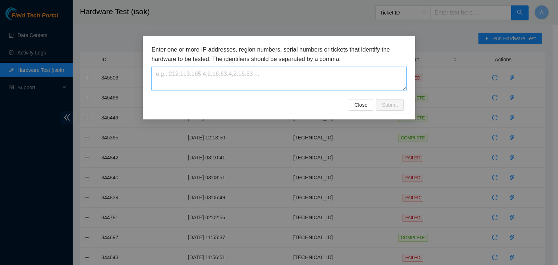
click at [355, 84] on textarea at bounding box center [278, 79] width 255 height 24
paste textarea "23.211.12.8"
type textarea "23.211.12.8"
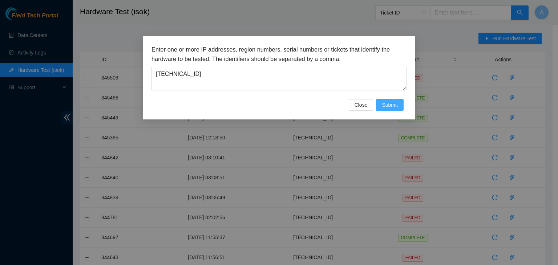
click at [389, 109] on button "Submit" at bounding box center [390, 105] width 28 height 12
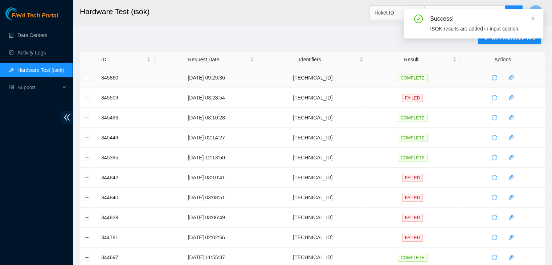
click at [84, 76] on td at bounding box center [88, 78] width 17 height 20
click at [86, 76] on button "Expand row" at bounding box center [87, 78] width 6 height 6
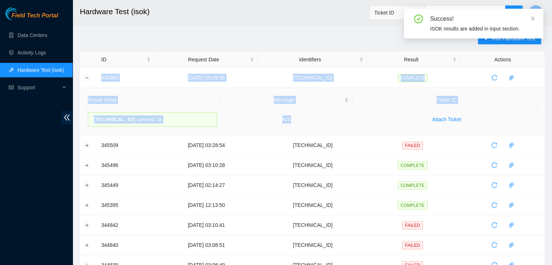
drag, startPoint x: 95, startPoint y: 76, endPoint x: 321, endPoint y: 128, distance: 232.2
copy tbody "345860 03-10-2025 09:29:36 23.211.12.8 COMPLETE Result Detail Message Ticket ID…"
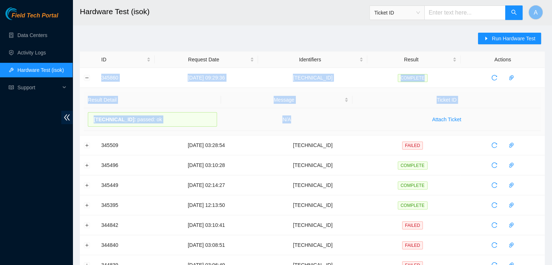
click at [321, 128] on td "N/A" at bounding box center [287, 119] width 132 height 23
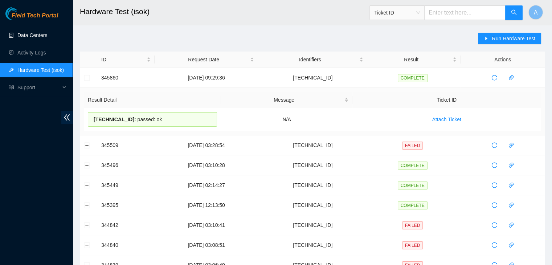
click at [47, 38] on link "Data Centers" at bounding box center [32, 35] width 30 height 6
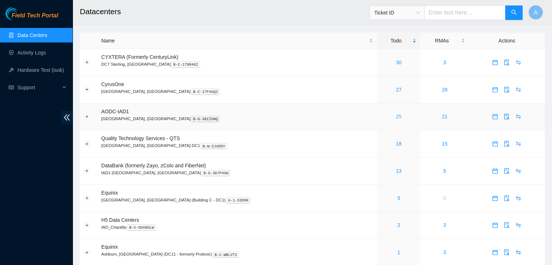
click at [396, 115] on link "25" at bounding box center [399, 117] width 6 height 6
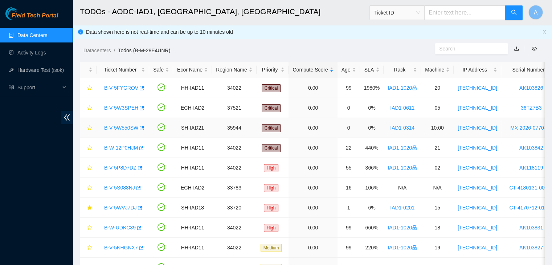
click at [130, 128] on link "B-V-5W550SW" at bounding box center [121, 128] width 34 height 6
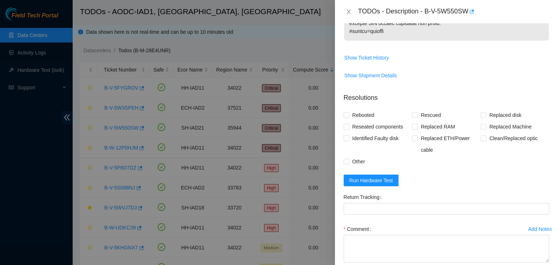
scroll to position [596, 0]
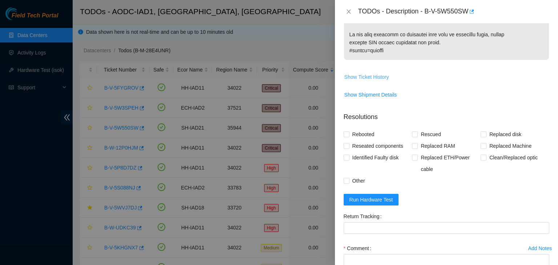
click at [380, 83] on button "Show Ticket History" at bounding box center [366, 77] width 45 height 12
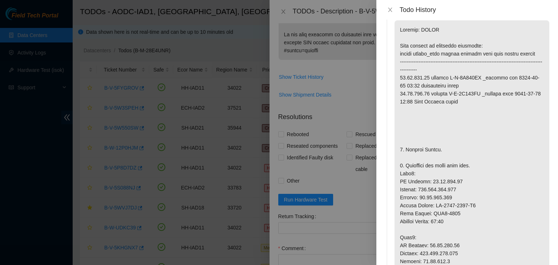
scroll to position [0, 0]
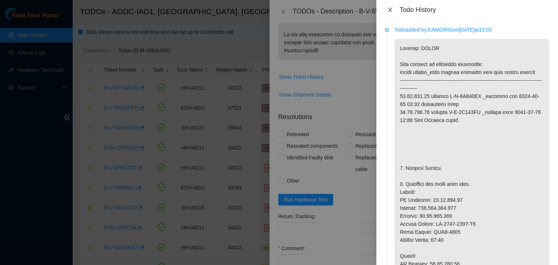
click at [393, 10] on button "Close" at bounding box center [390, 10] width 10 height 7
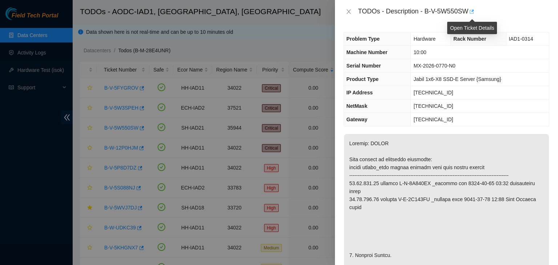
click at [471, 11] on icon "button" at bounding box center [470, 11] width 5 height 5
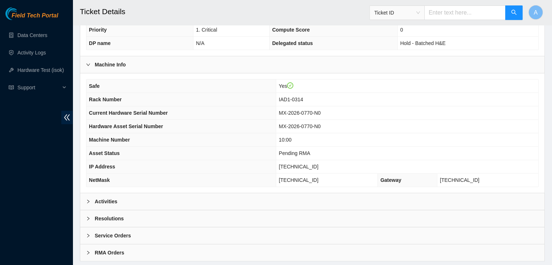
scroll to position [216, 0]
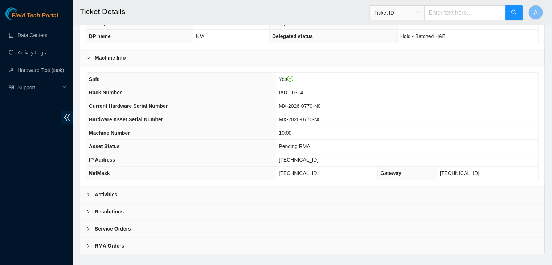
click at [241, 186] on div "Activities" at bounding box center [312, 194] width 464 height 17
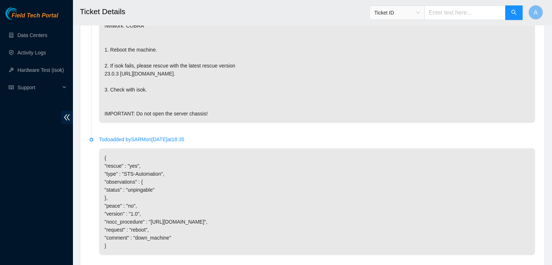
scroll to position [2069, 0]
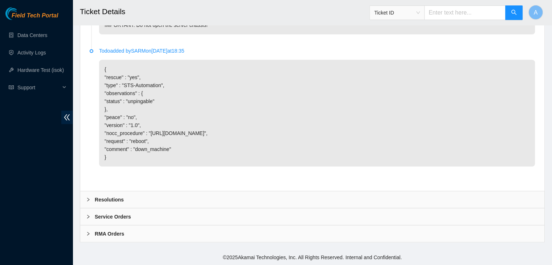
click at [244, 200] on div "Resolutions" at bounding box center [312, 199] width 464 height 17
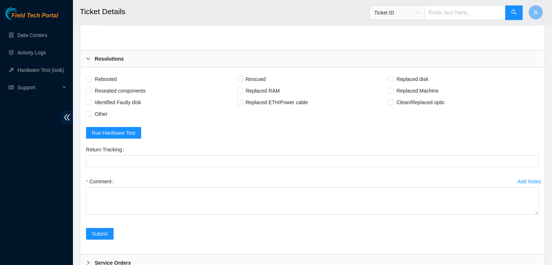
scroll to position [2200, 0]
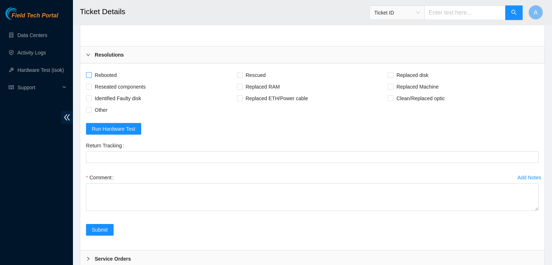
click at [106, 81] on span "Rebooted" at bounding box center [106, 75] width 28 height 12
click at [91, 77] on input "Rebooted" at bounding box center [88, 74] width 5 height 5
checkbox input "true"
click at [112, 93] on span "Reseated components" at bounding box center [120, 87] width 57 height 12
click at [91, 89] on input "Reseated components" at bounding box center [88, 86] width 5 height 5
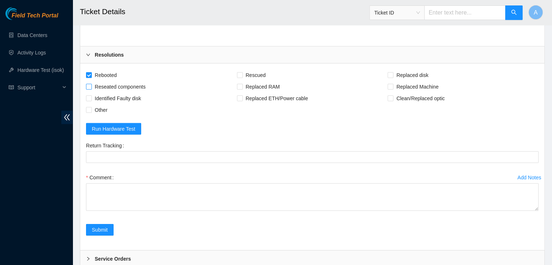
checkbox input "true"
click at [251, 81] on span "Rescued" at bounding box center [256, 75] width 26 height 12
click at [242, 77] on input "Rescued" at bounding box center [239, 74] width 5 height 5
checkbox input "true"
click at [423, 93] on span "Replaced Machine" at bounding box center [418, 87] width 48 height 12
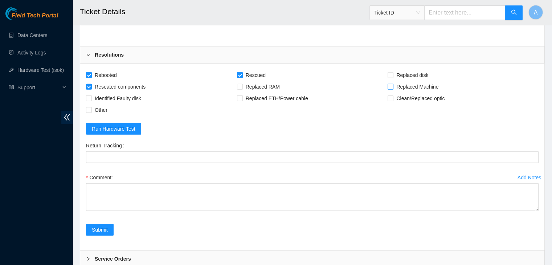
click at [393, 89] on input "Replaced Machine" at bounding box center [390, 86] width 5 height 5
checkbox input "true"
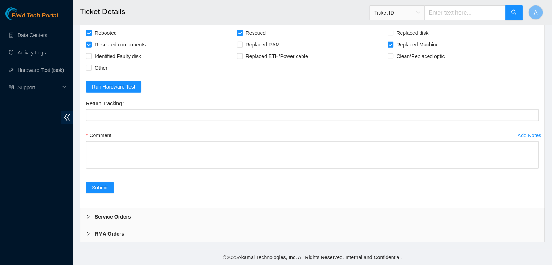
drag, startPoint x: 537, startPoint y: 165, endPoint x: 532, endPoint y: 282, distance: 116.7
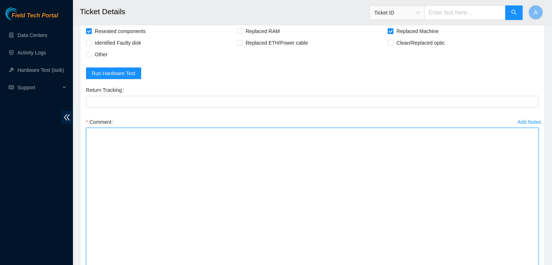
click at [496, 211] on textarea "Comment" at bounding box center [312, 200] width 453 height 144
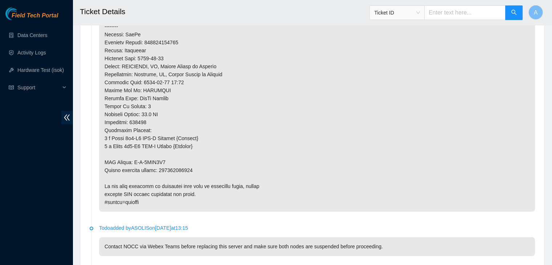
scroll to position [760, 0]
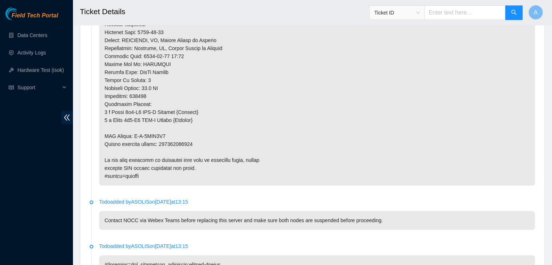
type textarea "verified machine sn safely powered down machine removed machine sn: replaced wi…"
copy p "417328429604"
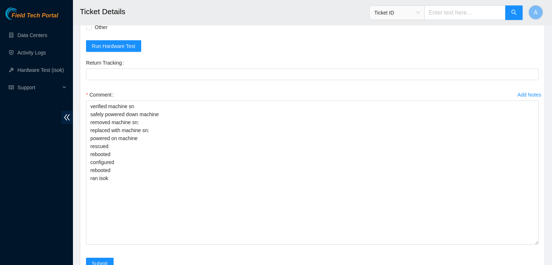
scroll to position [2283, 0]
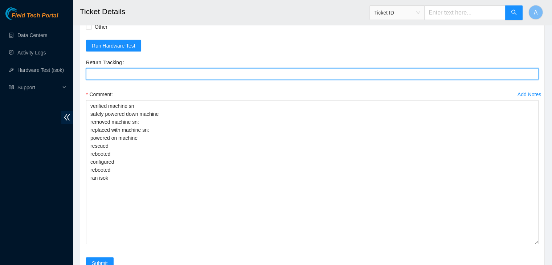
click at [216, 80] on Tracking "Return Tracking" at bounding box center [312, 74] width 453 height 12
paste Tracking "417328429604"
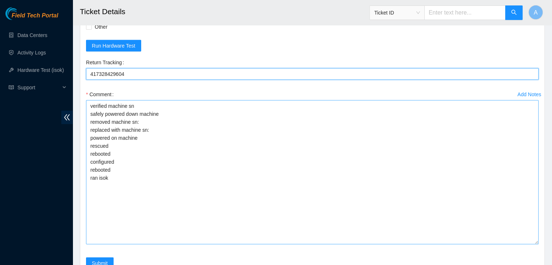
type Tracking "417328429604"
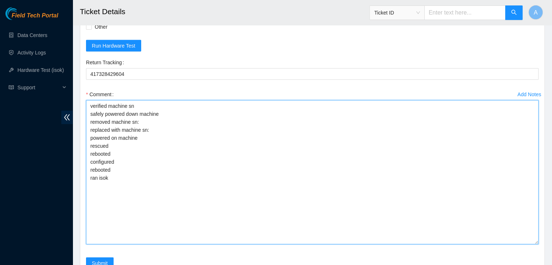
click at [202, 207] on textarea "verified machine sn safely powered down machine removed machine sn: replaced wi…" at bounding box center [312, 172] width 453 height 144
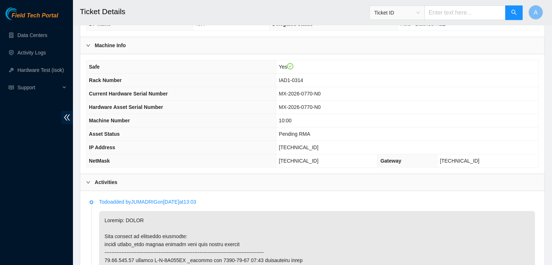
scroll to position [227, 0]
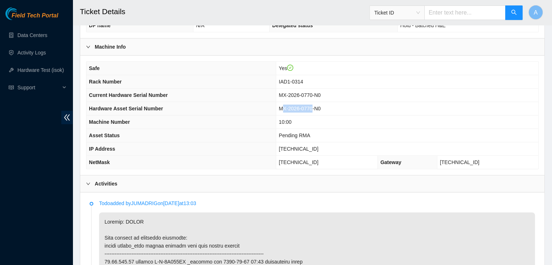
drag, startPoint x: 324, startPoint y: 107, endPoint x: 294, endPoint y: 109, distance: 30.6
click at [294, 109] on span "MX-2026-0770-N0" at bounding box center [300, 109] width 42 height 6
drag, startPoint x: 292, startPoint y: 108, endPoint x: 325, endPoint y: 108, distance: 33.4
click at [321, 108] on span "MX-2026-0770-N0" at bounding box center [300, 109] width 42 height 6
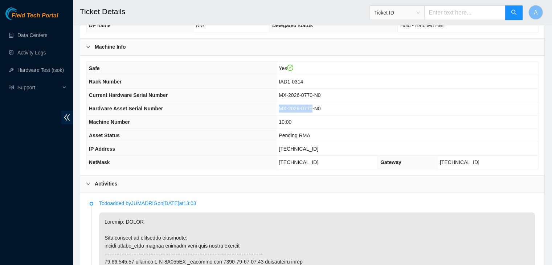
copy span "MX-2026-0770"
click at [321, 108] on span "MX-2026-0770-N0" at bounding box center [300, 109] width 42 height 6
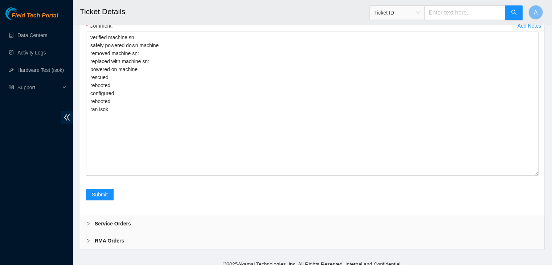
scroll to position [2343, 0]
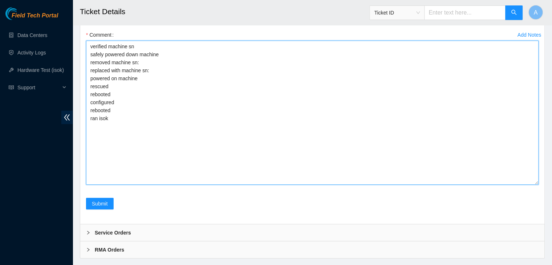
click at [342, 92] on textarea "verified machine sn safely powered down machine removed machine sn: replaced wi…" at bounding box center [312, 113] width 453 height 144
paste textarea "MX-2026-0770"
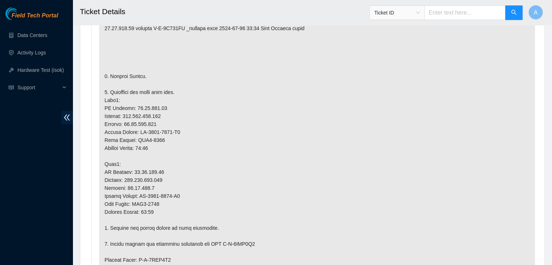
scroll to position [468, 0]
drag, startPoint x: 138, startPoint y: 131, endPoint x: 173, endPoint y: 132, distance: 34.9
click at [173, 132] on p at bounding box center [317, 224] width 436 height 506
copy p "MX-2015-0199"
click at [173, 132] on p at bounding box center [317, 224] width 436 height 506
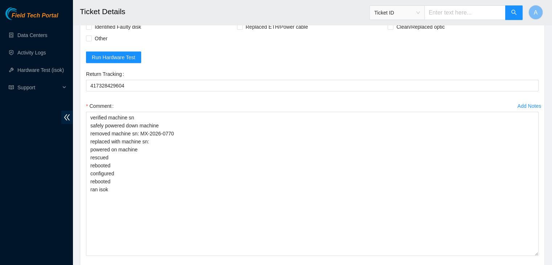
scroll to position [2311, 0]
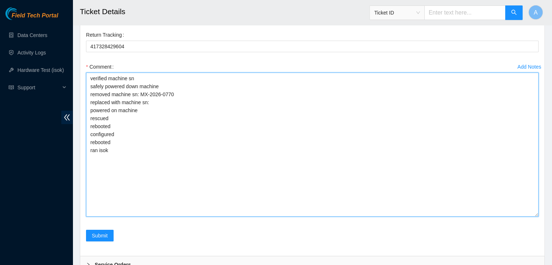
click at [204, 118] on textarea "verified machine sn safely powered down machine removed machine sn: MX-2026-077…" at bounding box center [312, 145] width 453 height 144
paste textarea "MX-2015-0199"
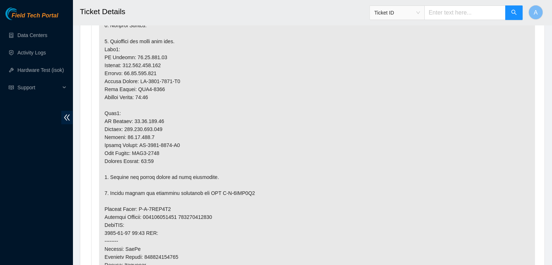
scroll to position [521, 0]
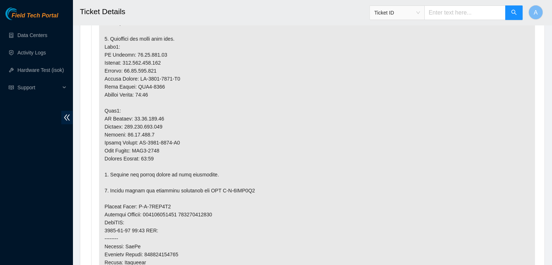
drag, startPoint x: 204, startPoint y: 118, endPoint x: 183, endPoint y: 120, distance: 21.9
click at [183, 120] on p at bounding box center [317, 171] width 436 height 506
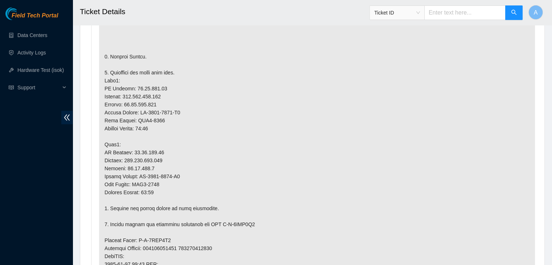
scroll to position [487, 0]
click at [499, 56] on p at bounding box center [317, 205] width 436 height 506
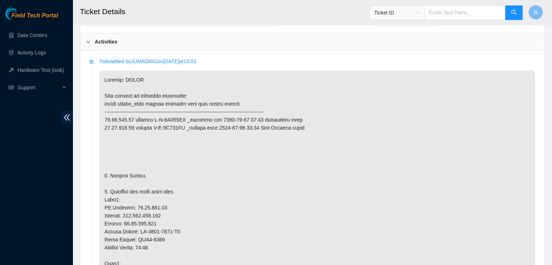
scroll to position [370, 0]
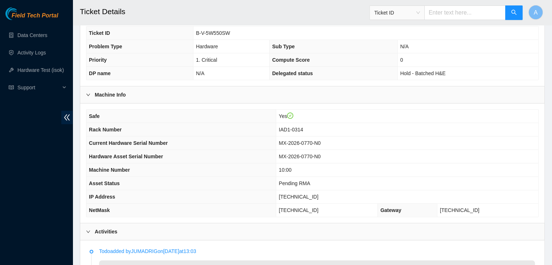
scroll to position [179, 0]
drag, startPoint x: 292, startPoint y: 143, endPoint x: 325, endPoint y: 141, distance: 32.8
click at [321, 141] on span "MX-2026-0770-N0" at bounding box center [300, 143] width 42 height 6
copy span "MX-2026-0770"
click at [321, 141] on span "MX-2026-0770-N0" at bounding box center [300, 143] width 42 height 6
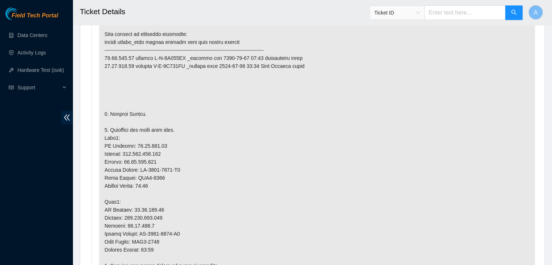
scroll to position [429, 0]
click at [192, 153] on p at bounding box center [317, 263] width 436 height 506
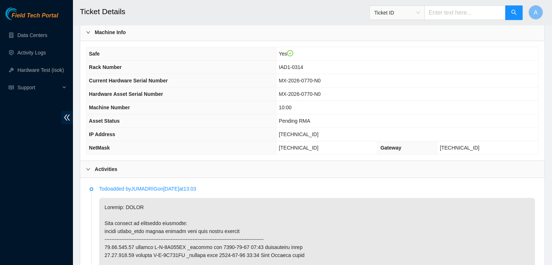
scroll to position [232, 0]
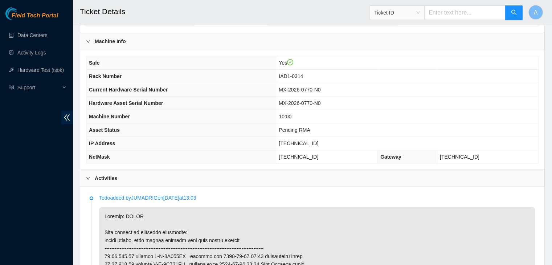
click at [306, 141] on span "[TECHNICAL_ID]" at bounding box center [299, 144] width 40 height 6
copy span "[TECHNICAL_ID]"
click at [306, 141] on span "[TECHNICAL_ID]" at bounding box center [299, 144] width 40 height 6
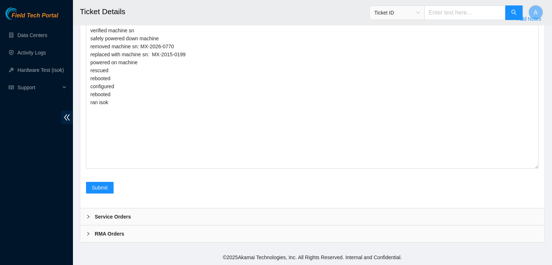
scroll to position [2328, 0]
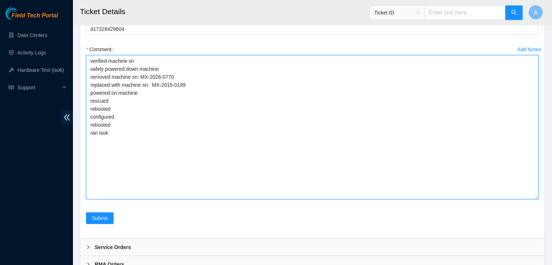
click at [195, 137] on textarea "verified machine sn safely powered down machine removed machine sn: MX-2026-077…" at bounding box center [312, 127] width 453 height 144
paste textarea "345886 [DATE] 10:23:03 [TECHNICAL_ID] COMPLETE Result Detail Message Ticket ID …"
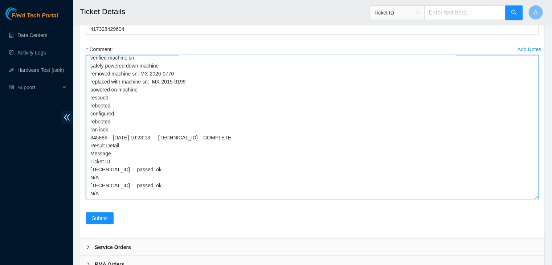
scroll to position [0, 0]
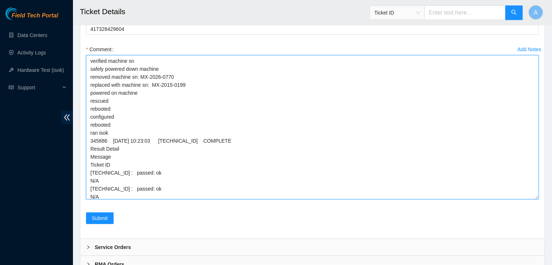
drag, startPoint x: 536, startPoint y: 209, endPoint x: 540, endPoint y: 279, distance: 69.8
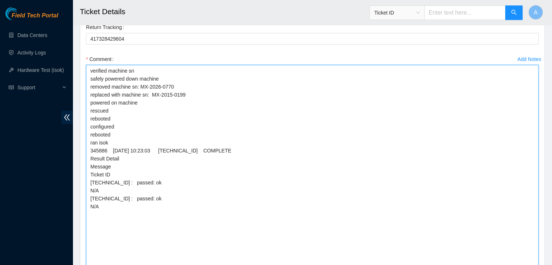
scroll to position [2438, 0]
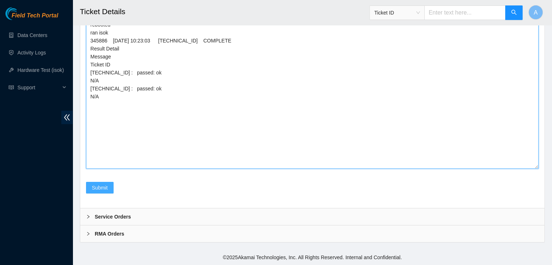
type textarea "verified machine sn safely powered down machine removed machine sn: MX-2026-077…"
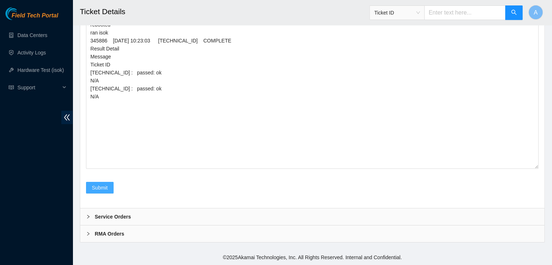
click at [106, 192] on span "Submit" at bounding box center [100, 188] width 16 height 8
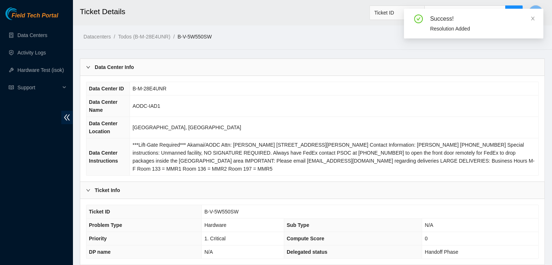
scroll to position [65, 0]
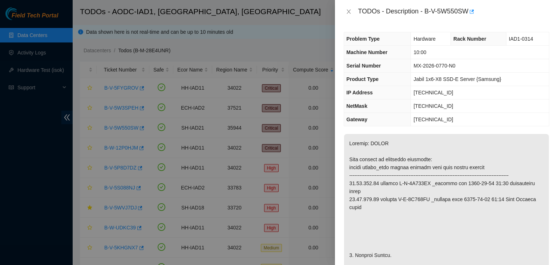
click at [48, 36] on div at bounding box center [279, 132] width 558 height 265
click at [344, 13] on button "Close" at bounding box center [348, 11] width 10 height 7
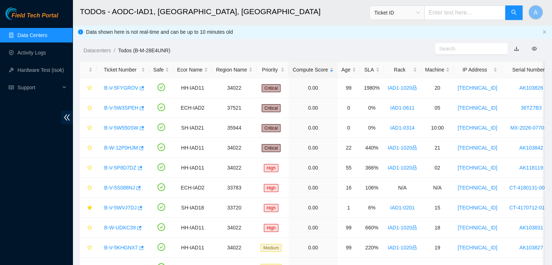
click at [44, 38] on link "Data Centers" at bounding box center [32, 35] width 30 height 6
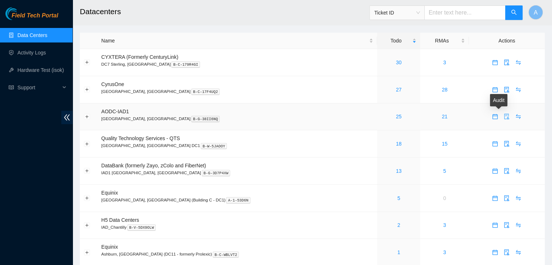
click at [504, 116] on icon "audit" at bounding box center [507, 117] width 6 height 6
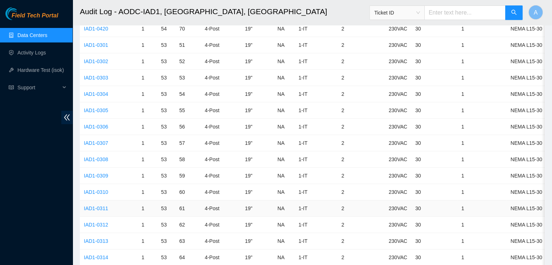
scroll to position [2692, 0]
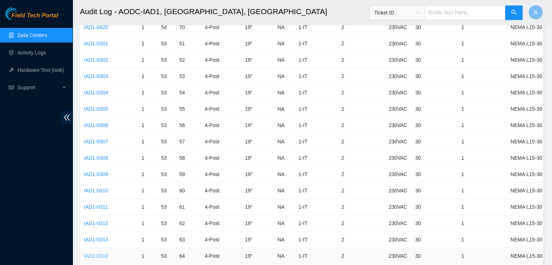
click at [104, 253] on link "IAD1-0314" at bounding box center [96, 256] width 24 height 6
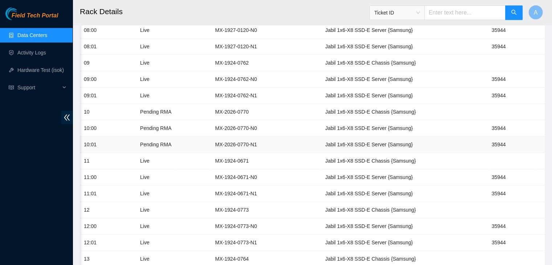
scroll to position [0, 59]
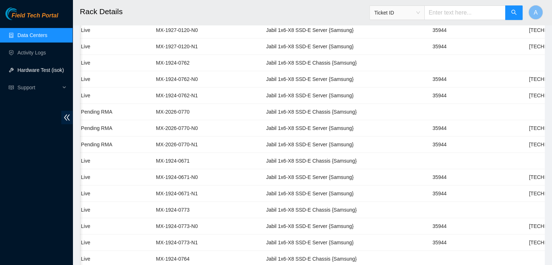
click at [47, 68] on link "Hardware Test (isok)" at bounding box center [40, 70] width 46 height 6
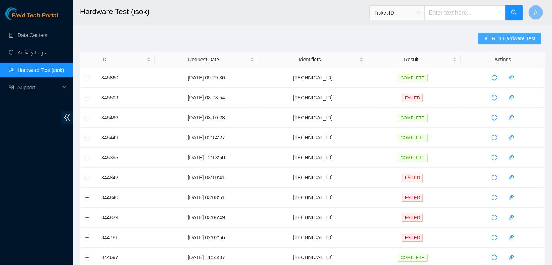
click at [488, 35] on button "Run Hardware Test" at bounding box center [509, 39] width 63 height 12
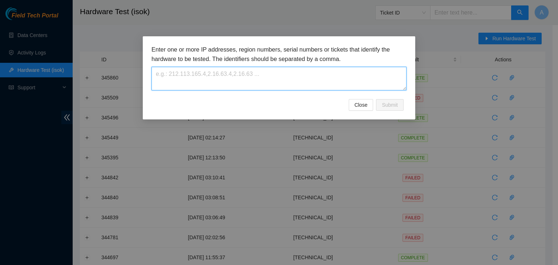
click at [320, 79] on textarea at bounding box center [278, 79] width 255 height 24
paste textarea "[TECHNICAL_ID]"
type textarea "[TECHNICAL_ID]"
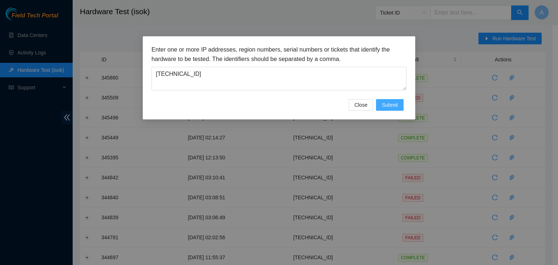
click at [388, 105] on span "Submit" at bounding box center [390, 105] width 16 height 8
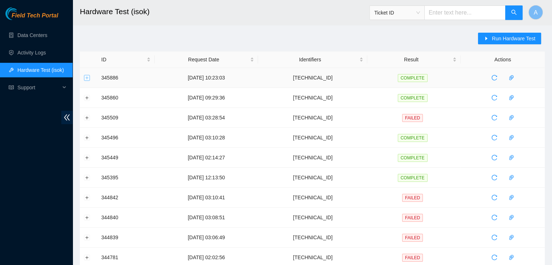
click at [88, 78] on button "Expand row" at bounding box center [87, 78] width 6 height 6
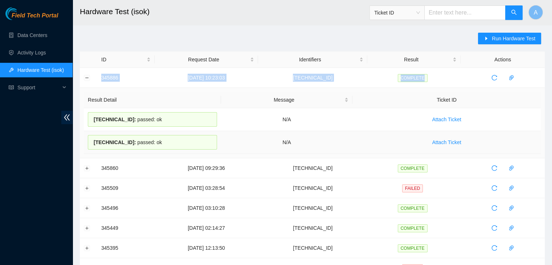
drag, startPoint x: 94, startPoint y: 78, endPoint x: 378, endPoint y: 146, distance: 291.9
copy tr "345886 [DATE] 10:23:03 [TECHNICAL_ID] COMPLETE"
click at [378, 146] on td "Attach Ticket" at bounding box center [447, 142] width 188 height 23
click at [32, 32] on link "Data Centers" at bounding box center [32, 35] width 30 height 6
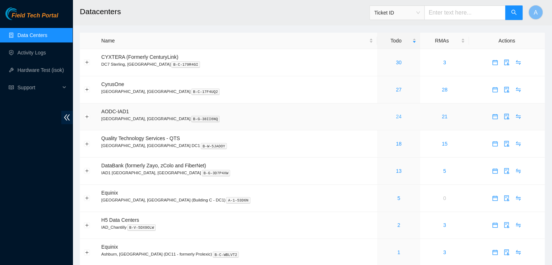
click at [396, 118] on link "24" at bounding box center [399, 117] width 6 height 6
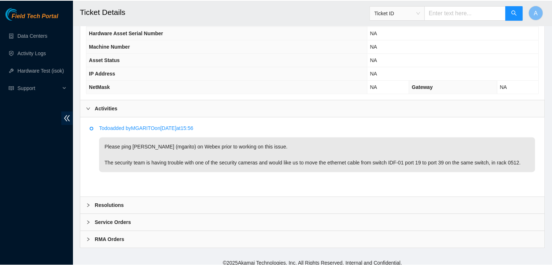
scroll to position [314, 0]
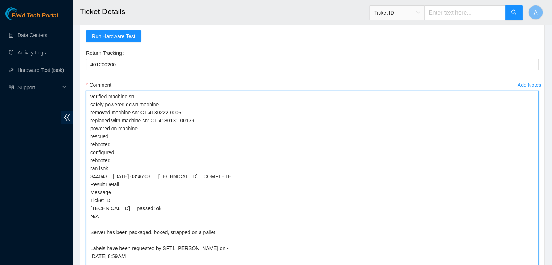
scroll to position [2521, 0]
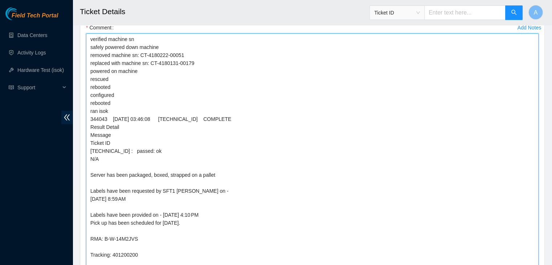
drag, startPoint x: 164, startPoint y: 166, endPoint x: 84, endPoint y: 55, distance: 137.3
click at [84, 55] on div "Add Notes Comment verified machine sn safely powered down machine removed machi…" at bounding box center [312, 167] width 459 height 291
click at [129, 98] on textarea "verified machine sn safely powered down machine removed machine sn: CT-4180222-…" at bounding box center [312, 166] width 453 height 266
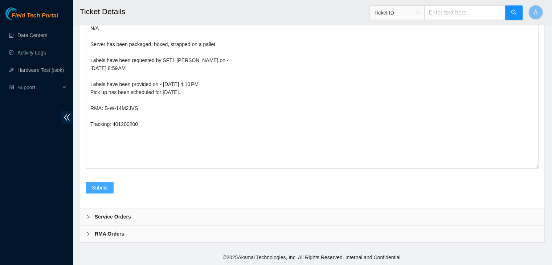
click at [111, 186] on button "Submit" at bounding box center [100, 188] width 28 height 12
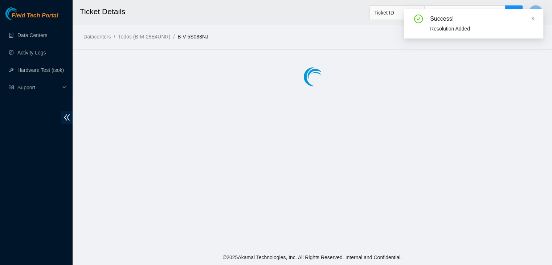
scroll to position [0, 0]
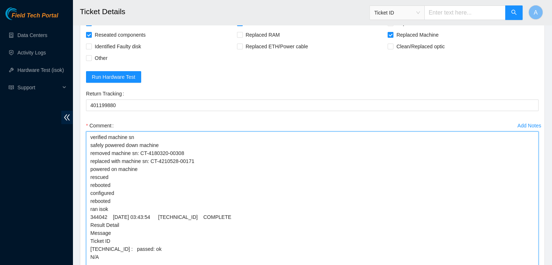
scroll to position [2430, 0]
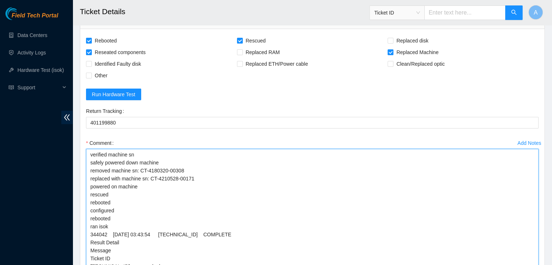
drag, startPoint x: 184, startPoint y: 196, endPoint x: 85, endPoint y: 186, distance: 100.3
click at [85, 186] on div "Add Notes Comment verified machine sn safely powered down machine removed machi…" at bounding box center [312, 260] width 459 height 246
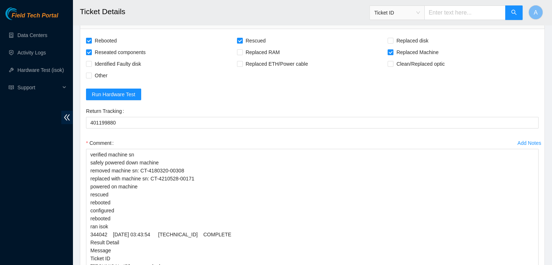
click at [85, 186] on div "Add Notes Comment verified machine sn safely powered down machine removed machi…" at bounding box center [312, 260] width 459 height 246
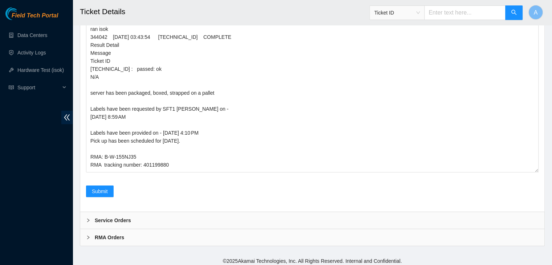
scroll to position [2661, 0]
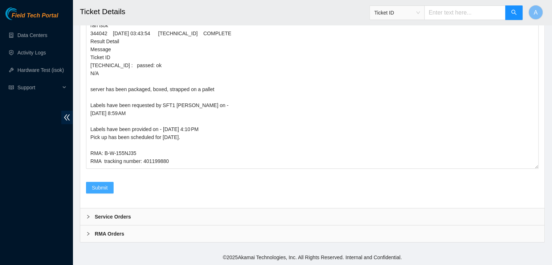
click at [90, 188] on button "Submit" at bounding box center [100, 188] width 28 height 12
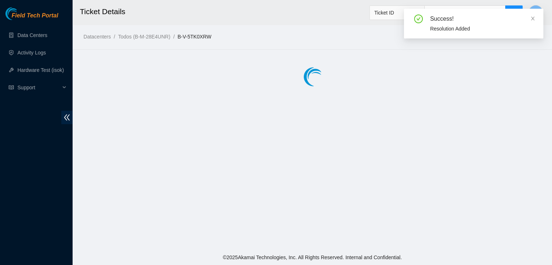
scroll to position [0, 0]
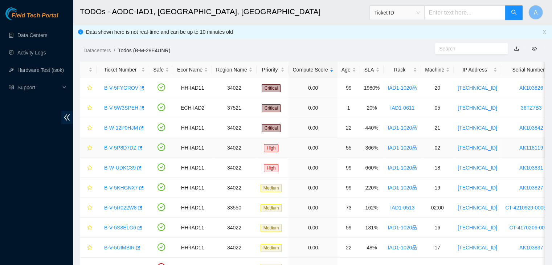
scroll to position [35, 0]
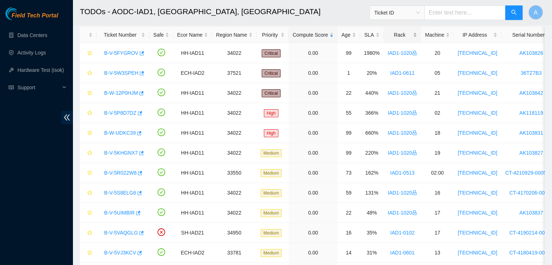
click at [394, 34] on div "Rack" at bounding box center [402, 35] width 29 height 8
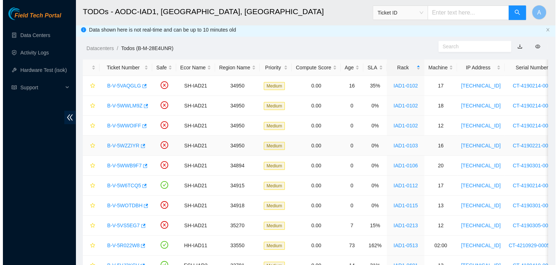
scroll to position [1, 0]
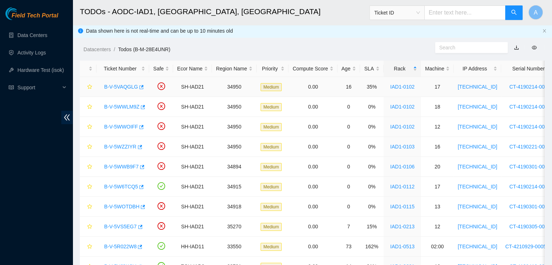
click at [126, 85] on link "B-V-5VAQGLG" at bounding box center [121, 87] width 34 height 6
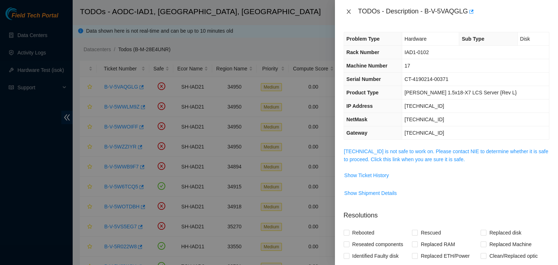
click at [353, 10] on button "Close" at bounding box center [348, 11] width 10 height 7
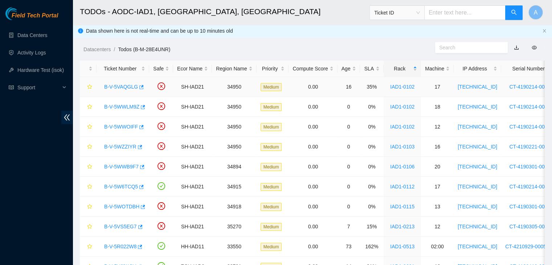
click at [127, 84] on link "B-V-5VAQGLG" at bounding box center [121, 87] width 34 height 6
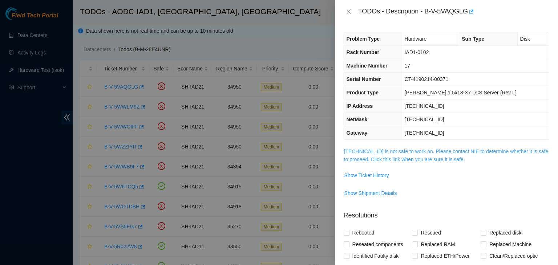
click at [432, 149] on link "104.84.154.36 is not safe to work on. Please contact NIE to determine whether i…" at bounding box center [446, 156] width 204 height 14
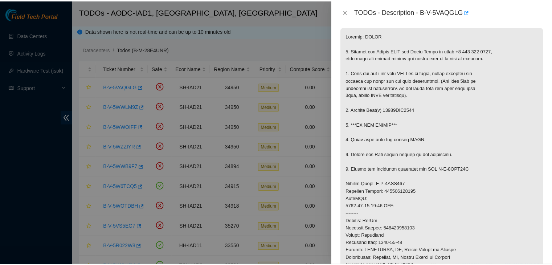
scroll to position [127, 0]
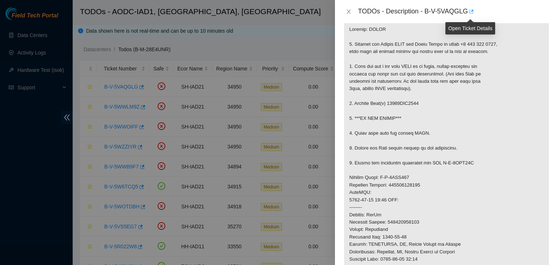
click at [471, 15] on button "button" at bounding box center [471, 12] width 6 height 12
click at [348, 11] on icon "close" at bounding box center [348, 11] width 4 height 4
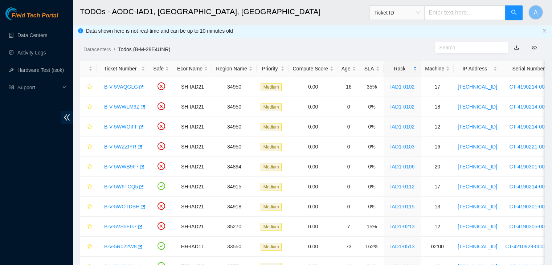
scroll to position [151, 0]
click at [46, 69] on link "Hardware Test (isok)" at bounding box center [40, 70] width 46 height 6
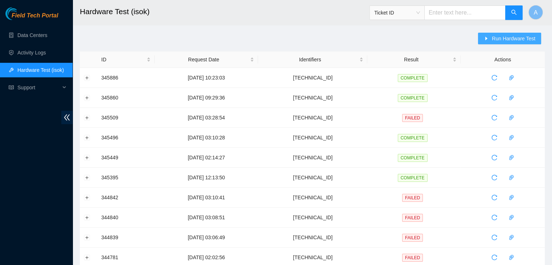
click at [500, 37] on span "Run Hardware Test" at bounding box center [514, 38] width 44 height 8
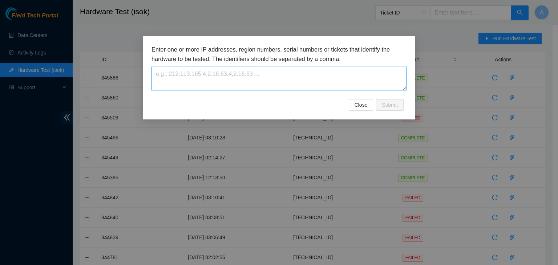
click at [230, 72] on textarea at bounding box center [278, 79] width 255 height 24
paste textarea "104.84.228.62"
type textarea "104.84.228.62"
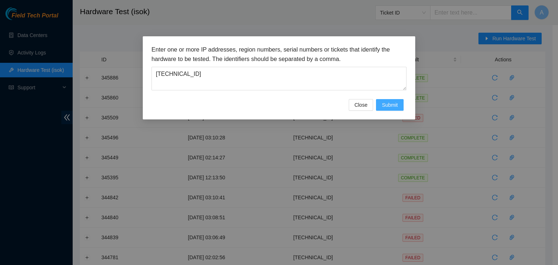
click at [387, 104] on span "Submit" at bounding box center [390, 105] width 16 height 8
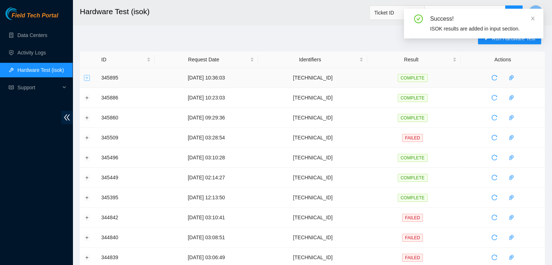
click at [88, 79] on button "Expand row" at bounding box center [87, 78] width 6 height 6
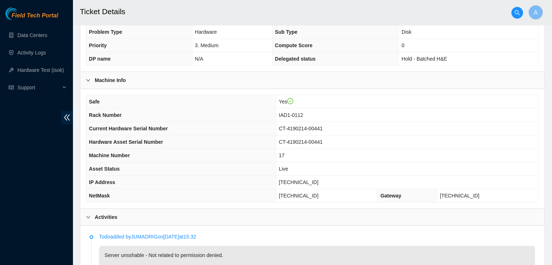
scroll to position [193, 0]
click at [305, 180] on span "[TECHNICAL_ID]" at bounding box center [299, 182] width 40 height 6
copy span "[TECHNICAL_ID]"
click at [305, 180] on span "[TECHNICAL_ID]" at bounding box center [299, 182] width 40 height 6
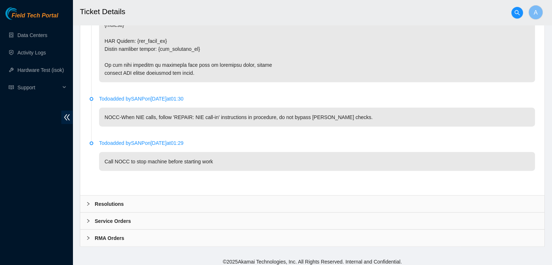
scroll to position [1617, 0]
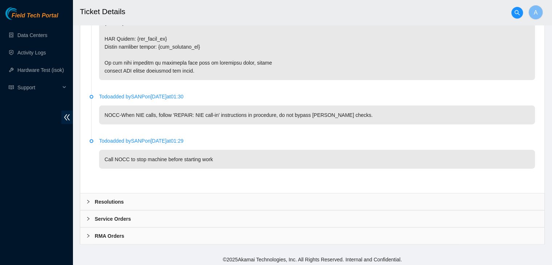
click at [231, 194] on div "Resolutions" at bounding box center [312, 202] width 464 height 17
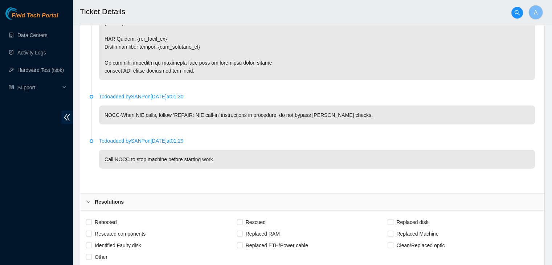
scroll to position [1668, 0]
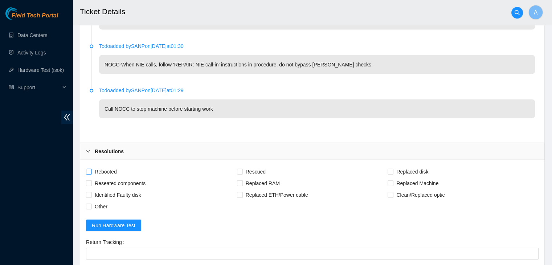
click at [107, 166] on span "Rebooted" at bounding box center [106, 172] width 28 height 12
click at [91, 169] on input "Rebooted" at bounding box center [88, 171] width 5 height 5
checkbox input "true"
click at [112, 178] on span "Reseated components" at bounding box center [120, 184] width 57 height 12
click at [91, 180] on input "Reseated components" at bounding box center [88, 182] width 5 height 5
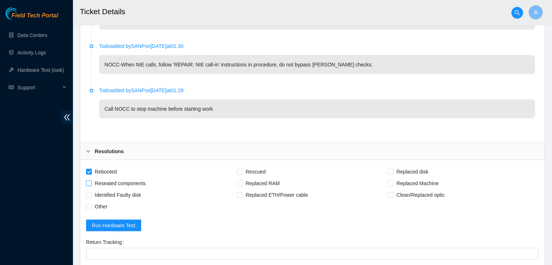
checkbox input "true"
click at [265, 168] on span "Rescued" at bounding box center [256, 172] width 26 height 12
click at [242, 169] on input "Rescued" at bounding box center [239, 171] width 5 height 5
checkbox input "true"
click at [107, 201] on span "Other" at bounding box center [101, 207] width 19 height 12
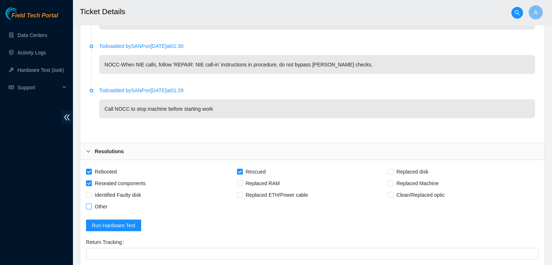
click at [91, 204] on input "Other" at bounding box center [88, 206] width 5 height 5
checkbox input "true"
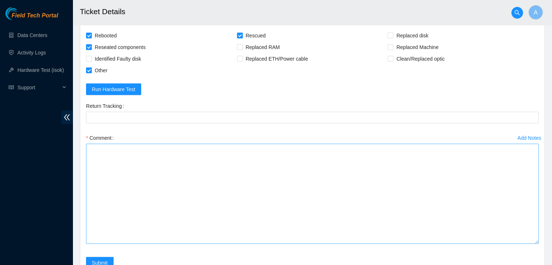
drag, startPoint x: 536, startPoint y: 166, endPoint x: 534, endPoint y: 248, distance: 82.4
click at [534, 244] on textarea "Comment" at bounding box center [312, 194] width 453 height 100
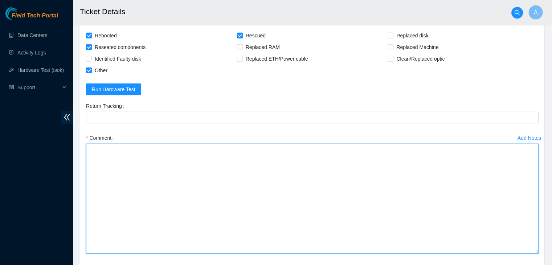
click at [471, 223] on textarea "Comment" at bounding box center [312, 199] width 453 height 110
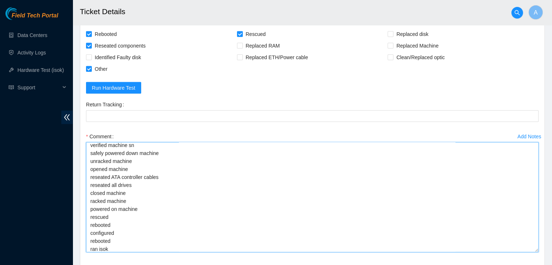
scroll to position [11, 0]
drag, startPoint x: 536, startPoint y: 249, endPoint x: 539, endPoint y: 282, distance: 32.4
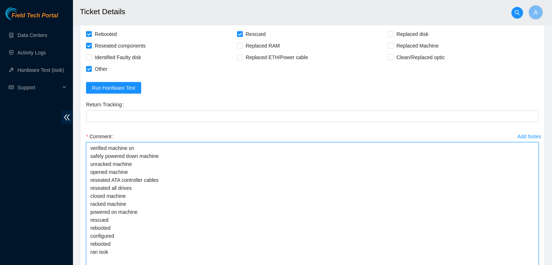
scroll to position [0, 0]
drag, startPoint x: 536, startPoint y: 248, endPoint x: 529, endPoint y: 282, distance: 34.9
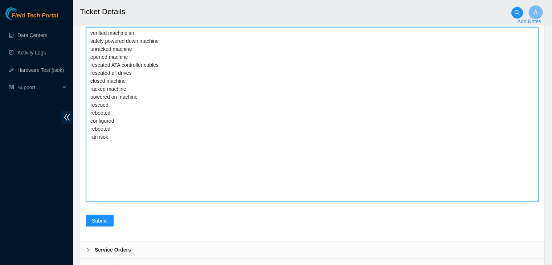
drag, startPoint x: 534, startPoint y: 168, endPoint x: 527, endPoint y: 214, distance: 46.7
click at [538, 202] on textarea "verified machine sn safely powered down machine unracked machine opened machine…" at bounding box center [312, 114] width 453 height 175
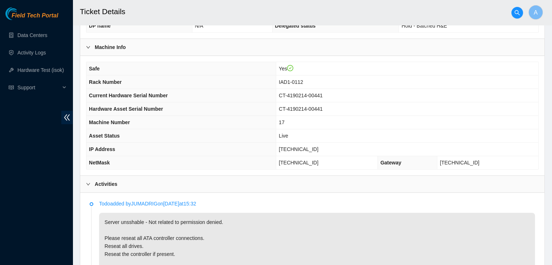
scroll to position [227, 0]
click at [316, 147] on span "104.84.228.62" at bounding box center [299, 149] width 40 height 6
copy span "104.84.228.62"
click at [316, 147] on span "104.84.228.62" at bounding box center [299, 149] width 40 height 6
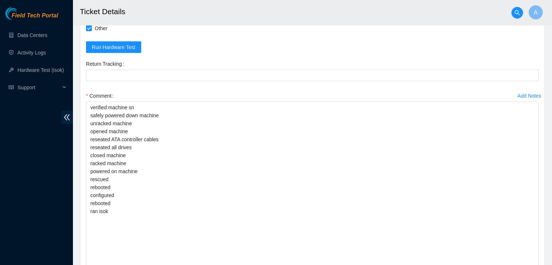
scroll to position [1971, 0]
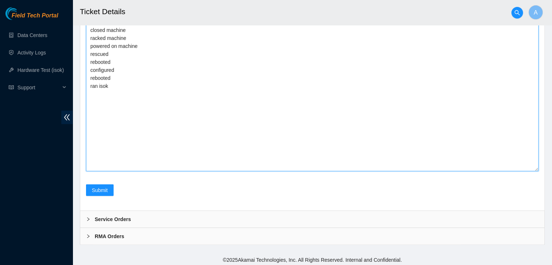
click at [221, 140] on textarea "verified machine sn safely powered down machine unracked machine opened machine…" at bounding box center [312, 73] width 453 height 195
paste textarea "345895 03-10-2025 11:16:47 104.84.228.62 COMPLETE Result Detail Message Ticket …"
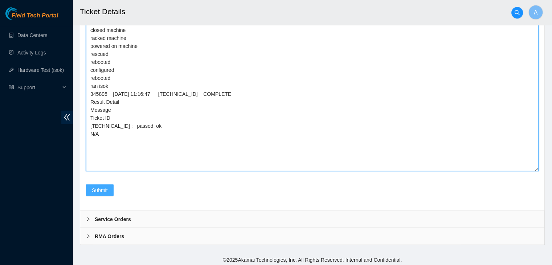
type textarea "verified machine sn safely powered down machine unracked machine opened machine…"
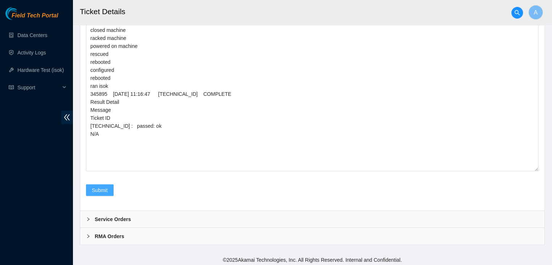
click at [108, 189] on button "Submit" at bounding box center [100, 190] width 28 height 12
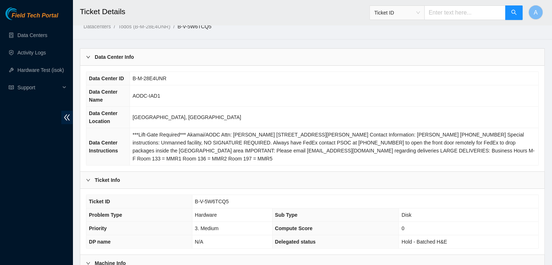
scroll to position [0, 0]
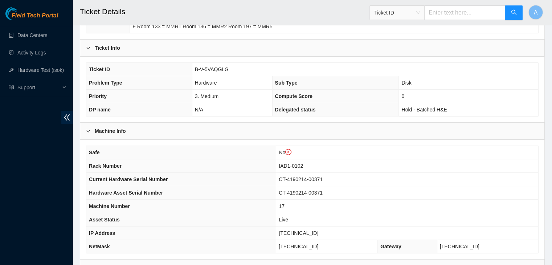
scroll to position [156, 0]
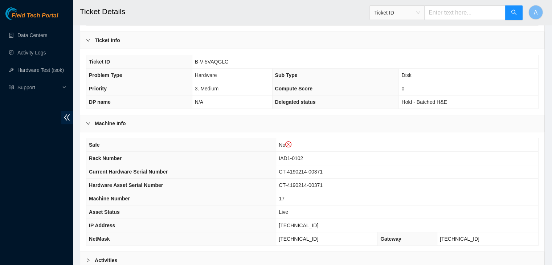
scroll to position [239, 0]
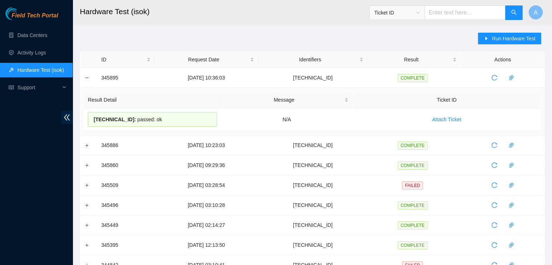
click at [501, 47] on div "Run Hardware Test" at bounding box center [511, 42] width 67 height 19
click at [501, 46] on div "Run Hardware Test" at bounding box center [511, 42] width 67 height 19
click at [493, 76] on icon "reload" at bounding box center [495, 78] width 6 height 6
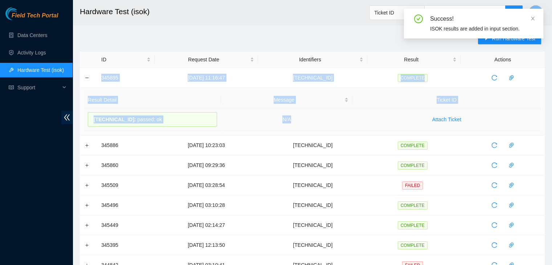
drag, startPoint x: 94, startPoint y: 75, endPoint x: 329, endPoint y: 124, distance: 239.9
copy tbody "345895 [DATE] 11:16:47 [TECHNICAL_ID] COMPLETE Result Detail Message Ticket ID …"
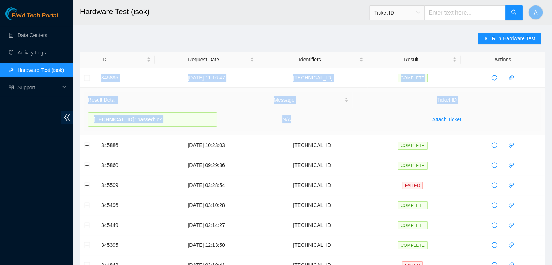
click at [329, 124] on td "N/A" at bounding box center [287, 119] width 132 height 23
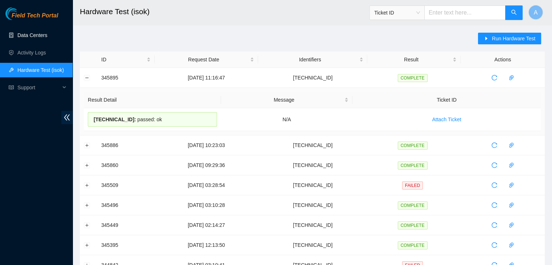
click at [47, 34] on link "Data Centers" at bounding box center [32, 35] width 30 height 6
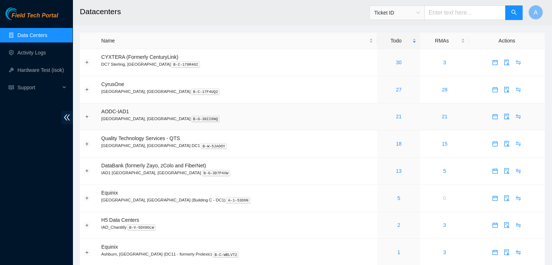
click at [381, 116] on div "21" at bounding box center [398, 117] width 35 height 8
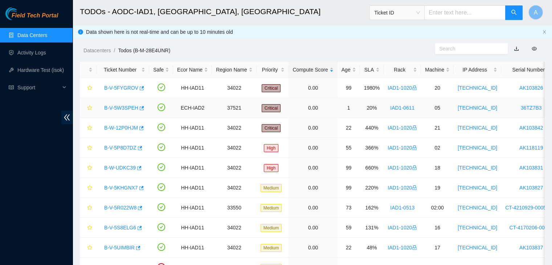
click at [129, 108] on link "B-V-5W3SPEH" at bounding box center [121, 108] width 34 height 6
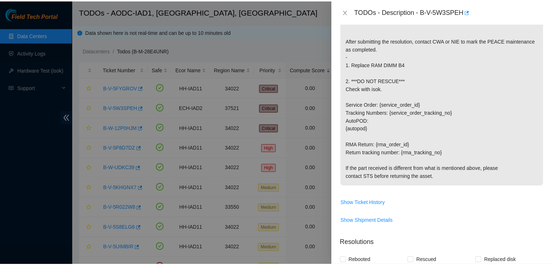
scroll to position [230, 0]
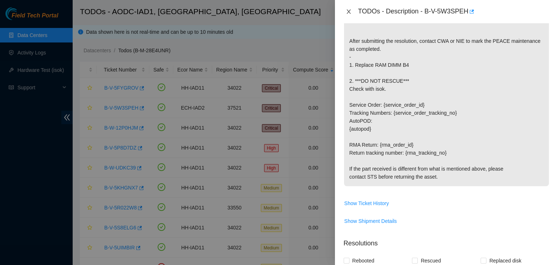
click at [347, 10] on icon "close" at bounding box center [348, 11] width 4 height 4
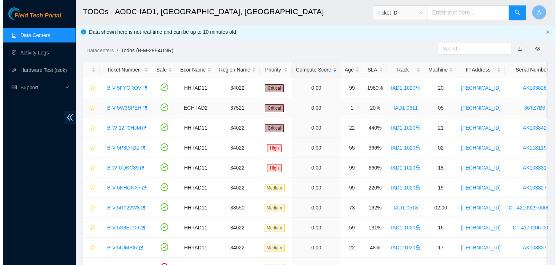
scroll to position [213, 0]
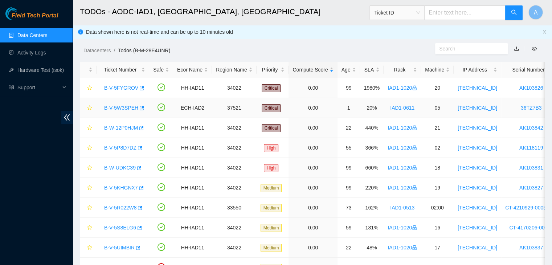
click at [129, 112] on div "B-V-5W3SPEH" at bounding box center [123, 108] width 45 height 12
click at [127, 108] on link "B-V-5W3SPEH" at bounding box center [121, 108] width 34 height 6
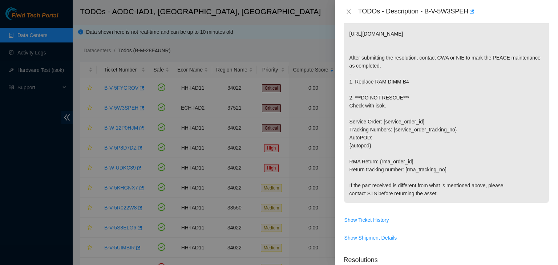
scroll to position [230, 0]
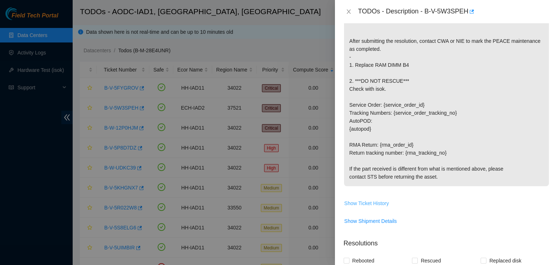
click at [380, 199] on span "Show Ticket History" at bounding box center [366, 203] width 45 height 8
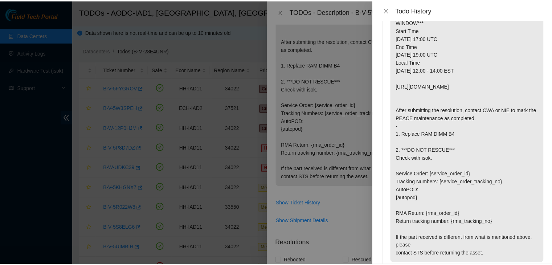
scroll to position [0, 0]
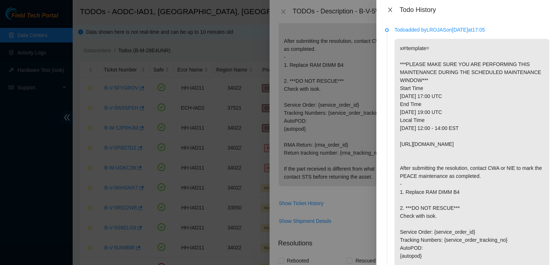
click at [392, 12] on icon "close" at bounding box center [390, 10] width 6 height 6
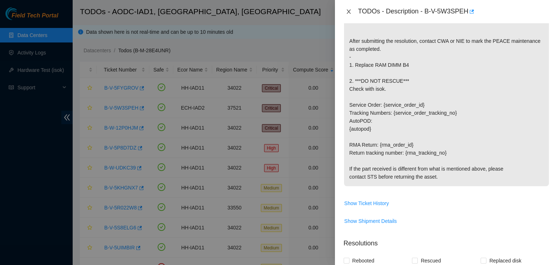
click at [349, 11] on icon "close" at bounding box center [349, 12] width 6 height 6
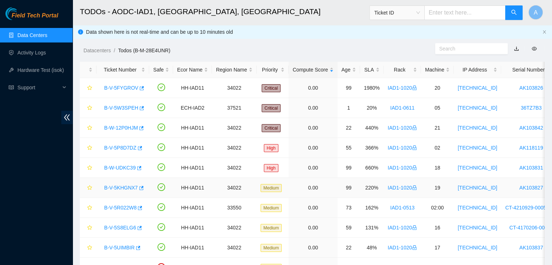
scroll to position [119, 0]
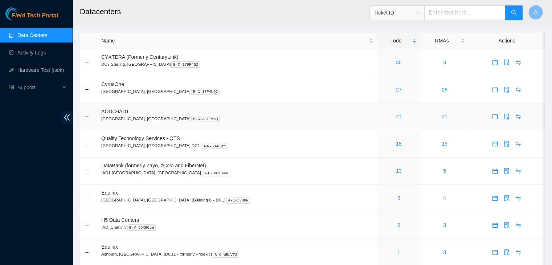
click at [396, 116] on link "21" at bounding box center [399, 117] width 6 height 6
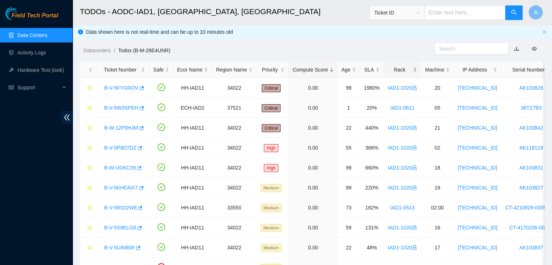
click at [400, 71] on div "Rack" at bounding box center [402, 70] width 29 height 8
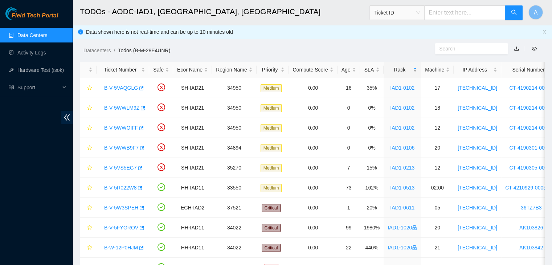
click at [400, 71] on div "Rack" at bounding box center [402, 70] width 29 height 8
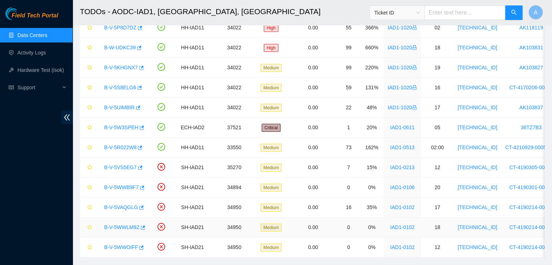
scroll to position [119, 0]
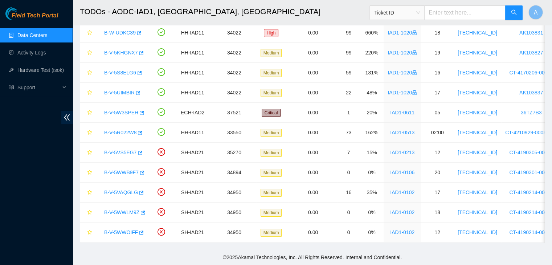
click at [36, 180] on div "Field Tech Portal Data Centers Activity Logs Hardware Test (isok) Support" at bounding box center [36, 136] width 73 height 258
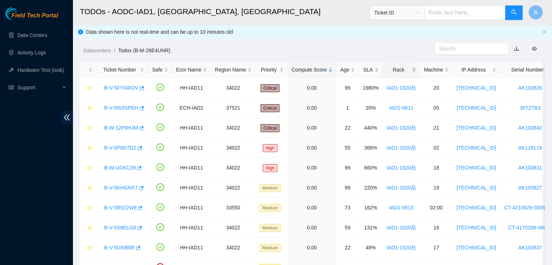
click at [404, 70] on div "Rack" at bounding box center [401, 70] width 29 height 8
click at [398, 66] on div "Rack" at bounding box center [401, 70] width 29 height 8
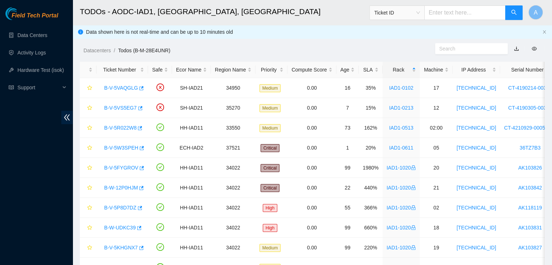
click at [11, 163] on div "Field Tech Portal Data Centers Activity Logs Hardware Test (isok) Support" at bounding box center [36, 136] width 73 height 258
click at [131, 89] on link "B-V-5VAQGLG" at bounding box center [121, 88] width 34 height 6
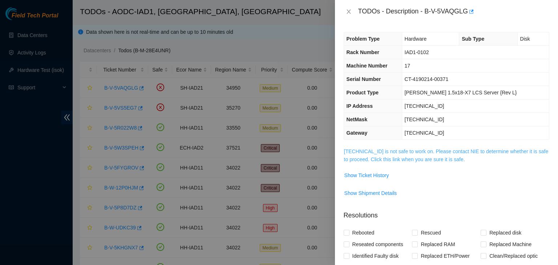
click at [376, 160] on link "[TECHNICAL_ID] is not safe to work on. Please contact NIE to determine whether …" at bounding box center [446, 156] width 204 height 14
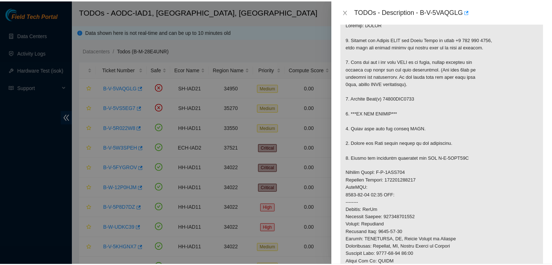
scroll to position [131, 0]
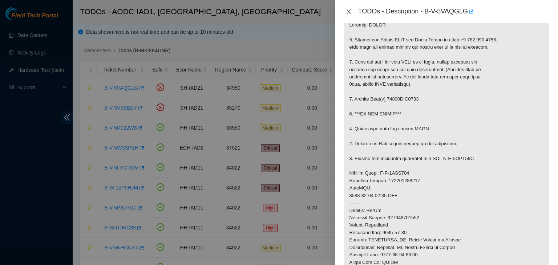
click at [347, 11] on icon "close" at bounding box center [348, 11] width 4 height 4
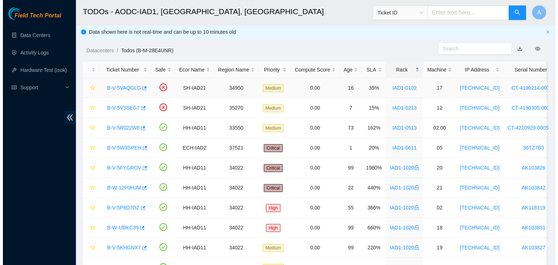
scroll to position [152, 0]
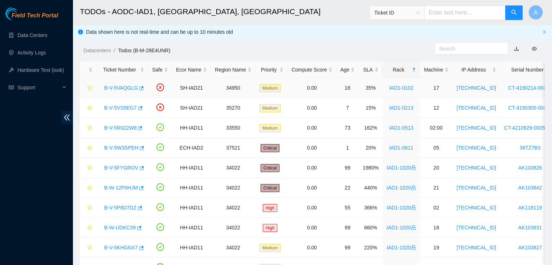
click at [125, 88] on link "B-V-5VAQGLG" at bounding box center [121, 88] width 34 height 6
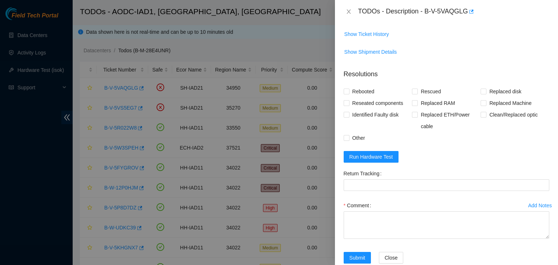
scroll to position [60, 0]
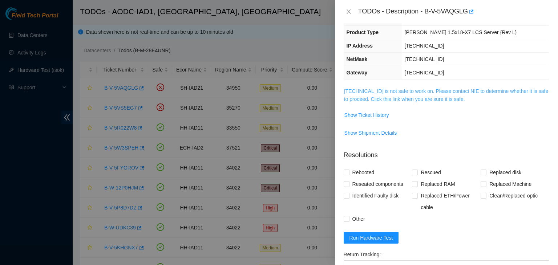
click at [418, 98] on link "[TECHNICAL_ID] is not safe to work on. Please contact NIE to determine whether …" at bounding box center [446, 95] width 204 height 14
